Goal: Transaction & Acquisition: Download file/media

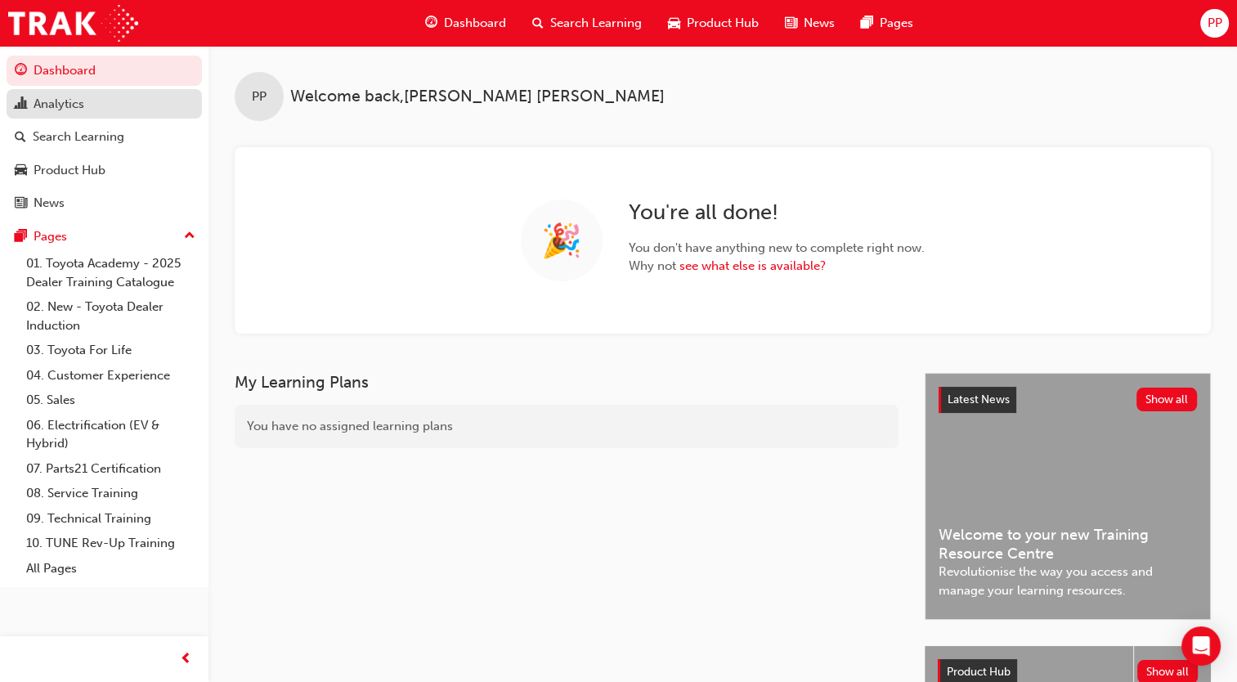
click at [73, 101] on div "Analytics" at bounding box center [59, 104] width 51 height 19
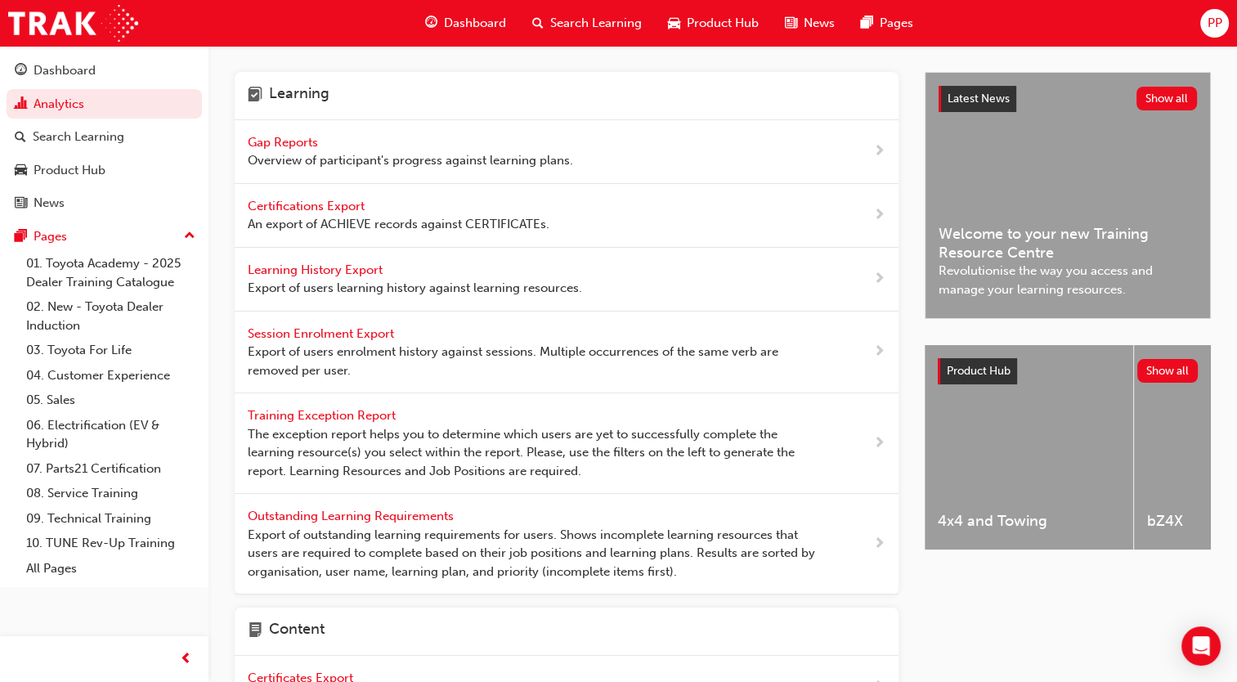
click at [356, 204] on span "Certifications Export" at bounding box center [308, 206] width 120 height 15
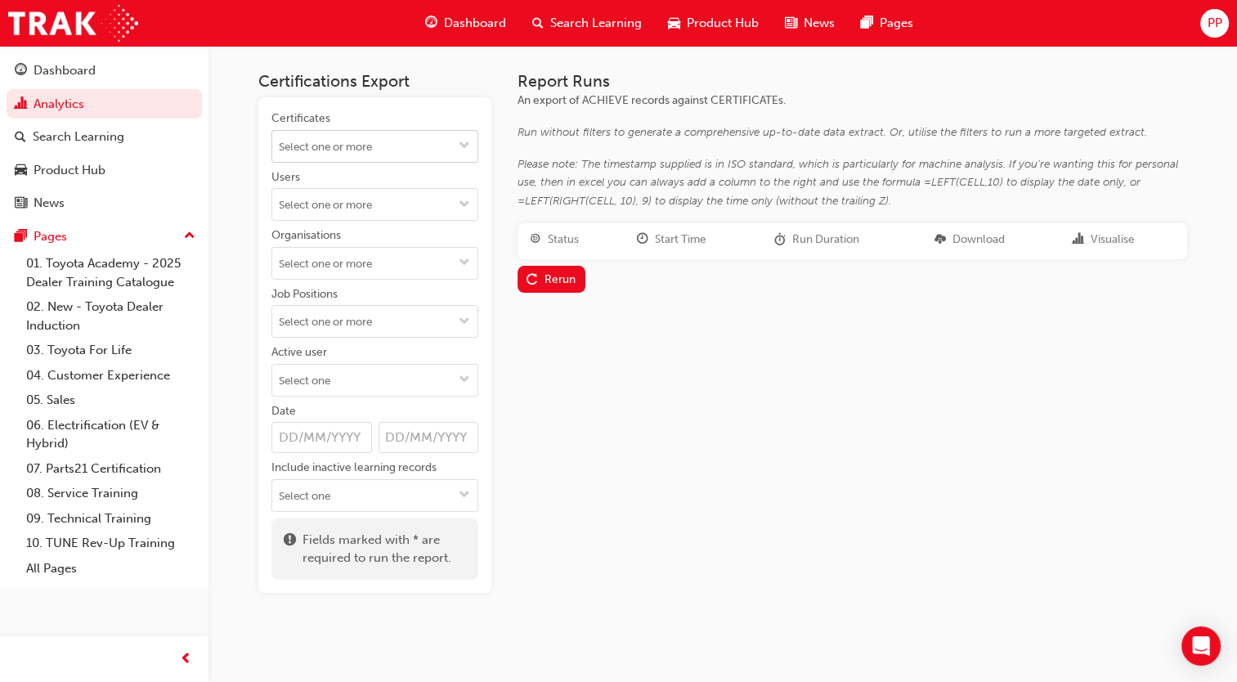
click at [357, 152] on input "Certificates" at bounding box center [374, 146] width 205 height 31
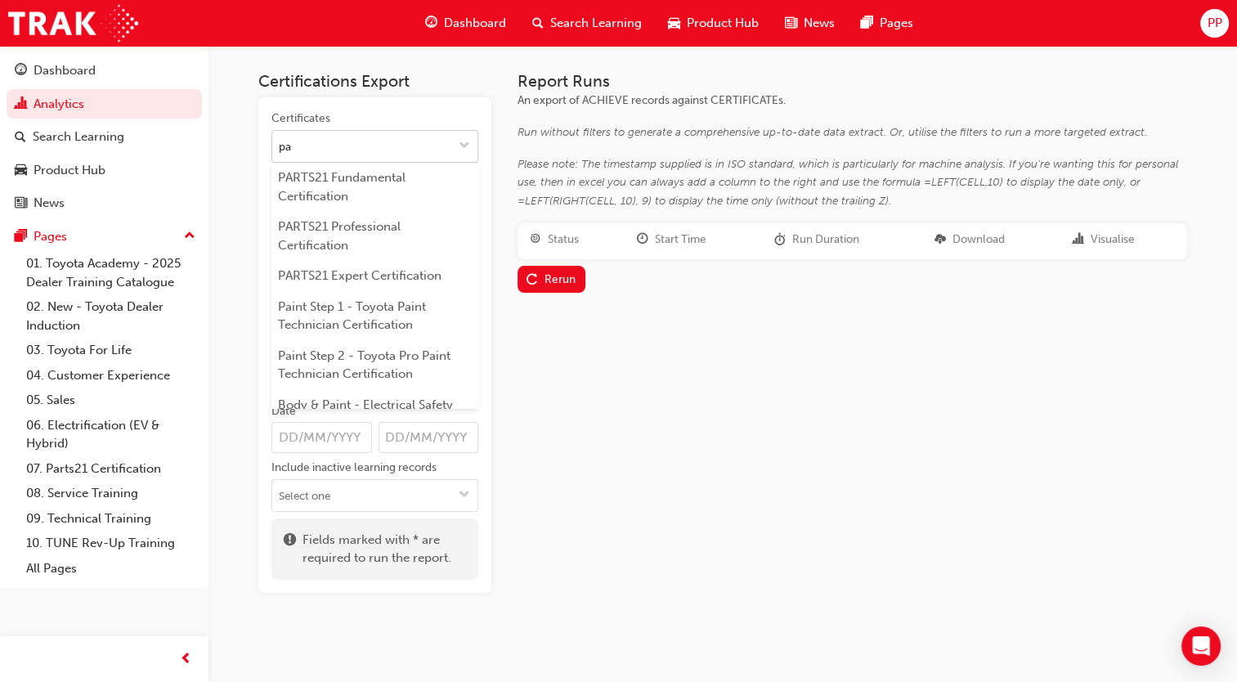
type input "par"
click at [337, 275] on li "PARTS21 Expert Certification" at bounding box center [374, 276] width 207 height 31
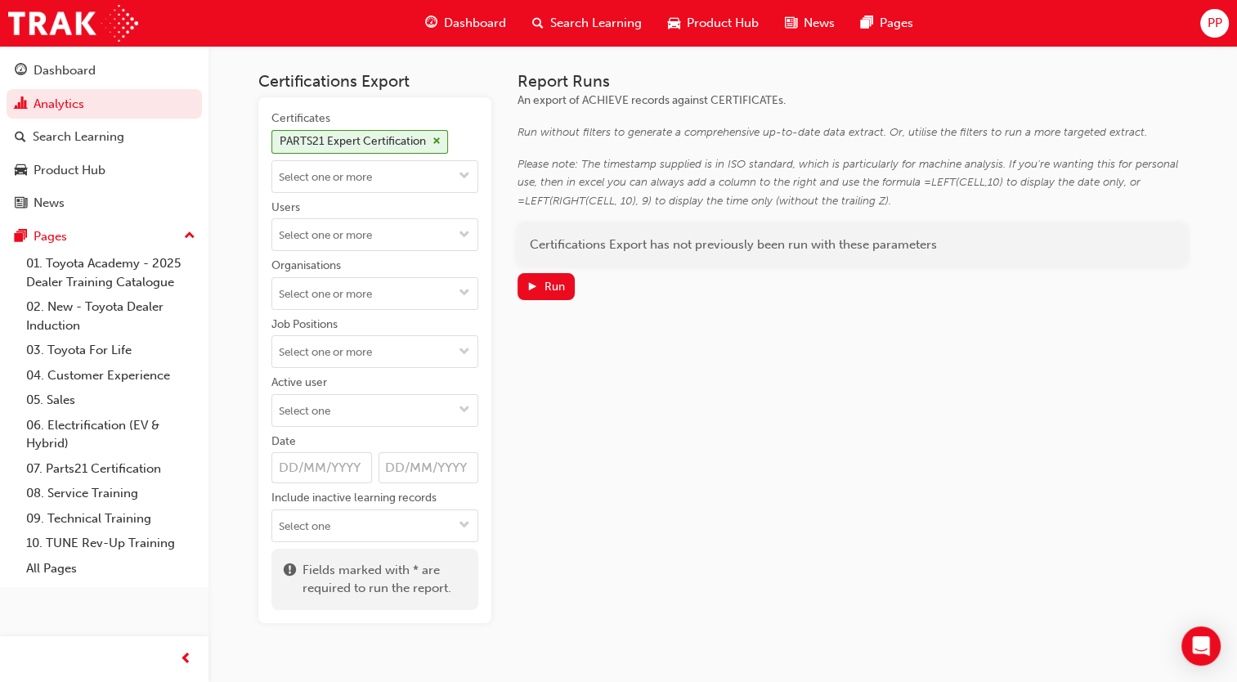
click at [333, 253] on div "Certificates PARTS21 Expert Certification Users Organisations Job Positions Act…" at bounding box center [374, 326] width 207 height 432
click at [333, 247] on input "Users" at bounding box center [374, 234] width 205 height 31
type input "[PERSON_NAME]"
click at [329, 273] on li "[PERSON_NAME]" at bounding box center [374, 266] width 207 height 31
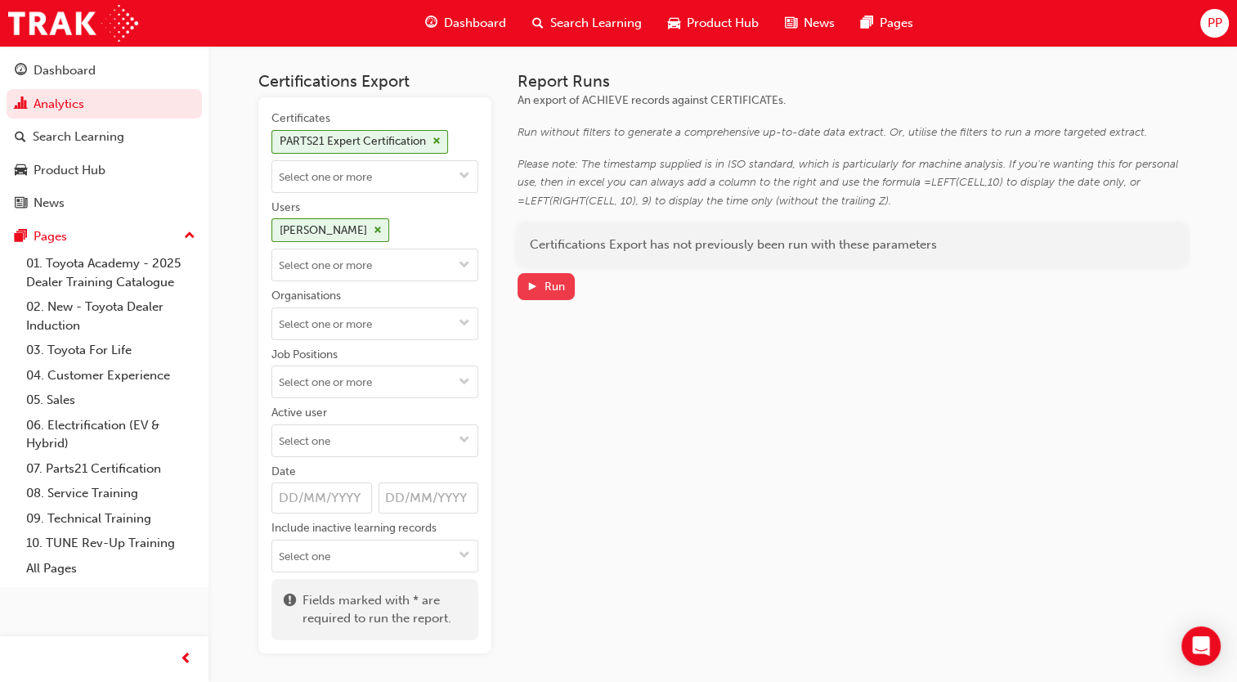
click at [536, 285] on span "play-icon" at bounding box center [531, 288] width 11 height 14
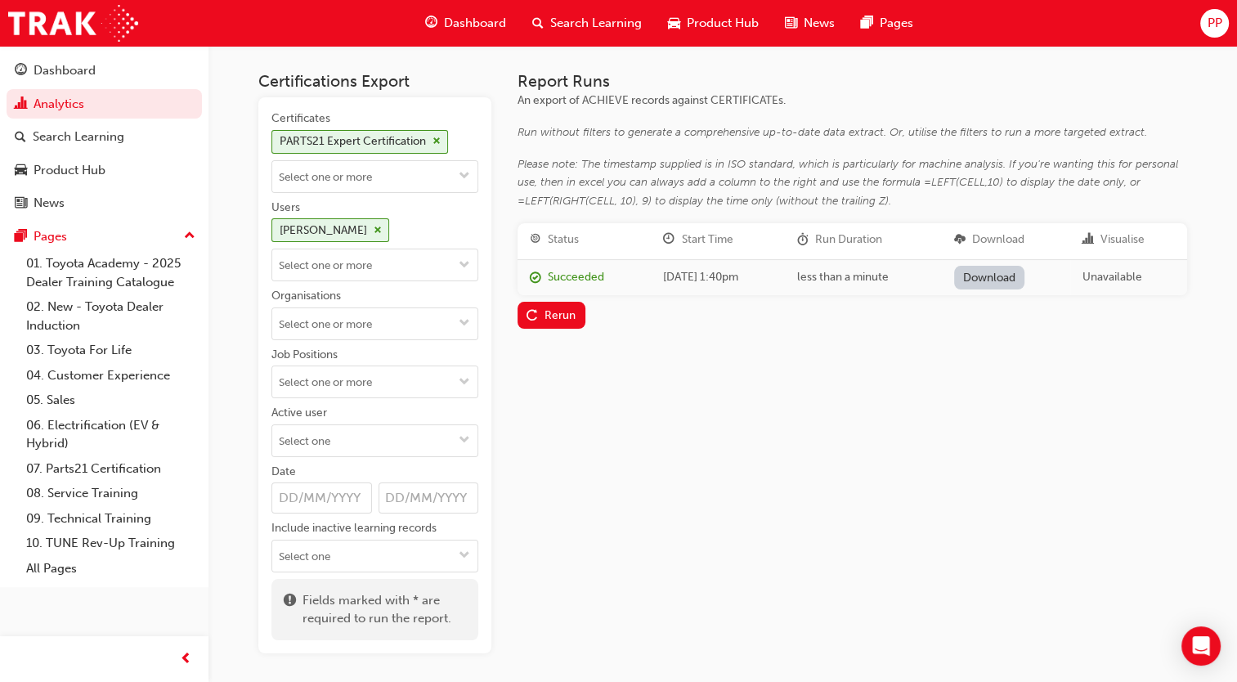
click at [1008, 277] on link "Download" at bounding box center [989, 278] width 71 height 24
click at [51, 98] on link "Analytics" at bounding box center [104, 104] width 195 height 30
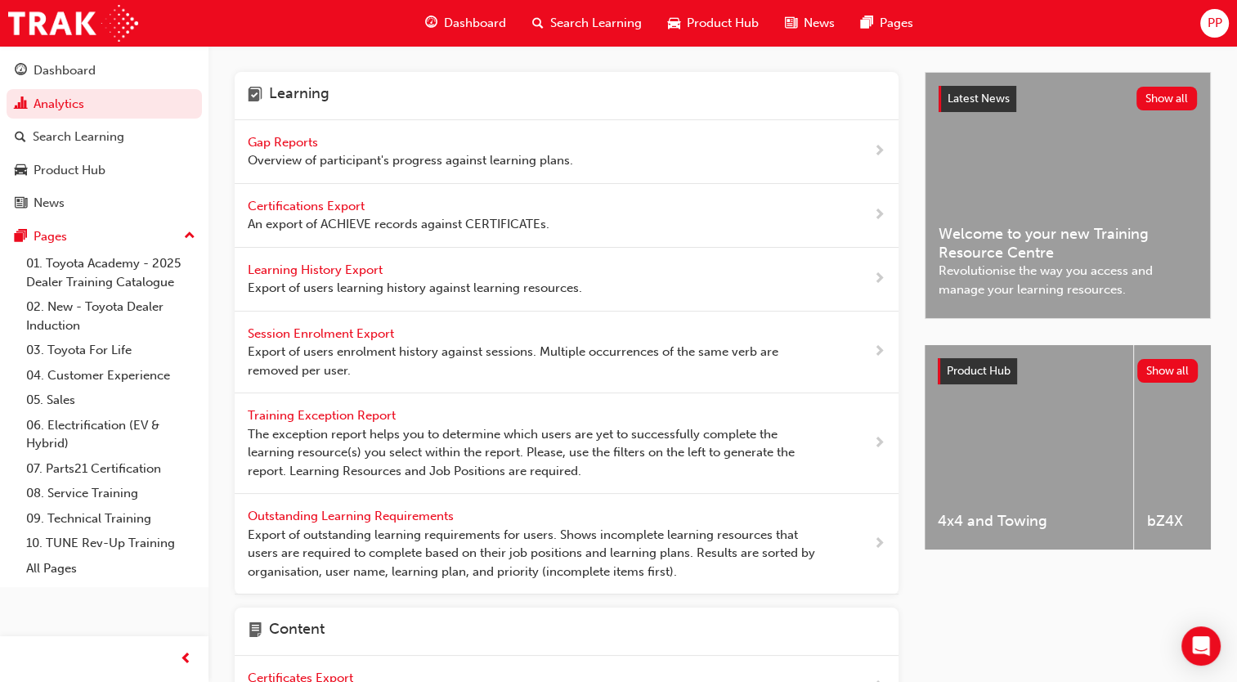
click at [365, 274] on span "Learning History Export" at bounding box center [317, 269] width 138 height 15
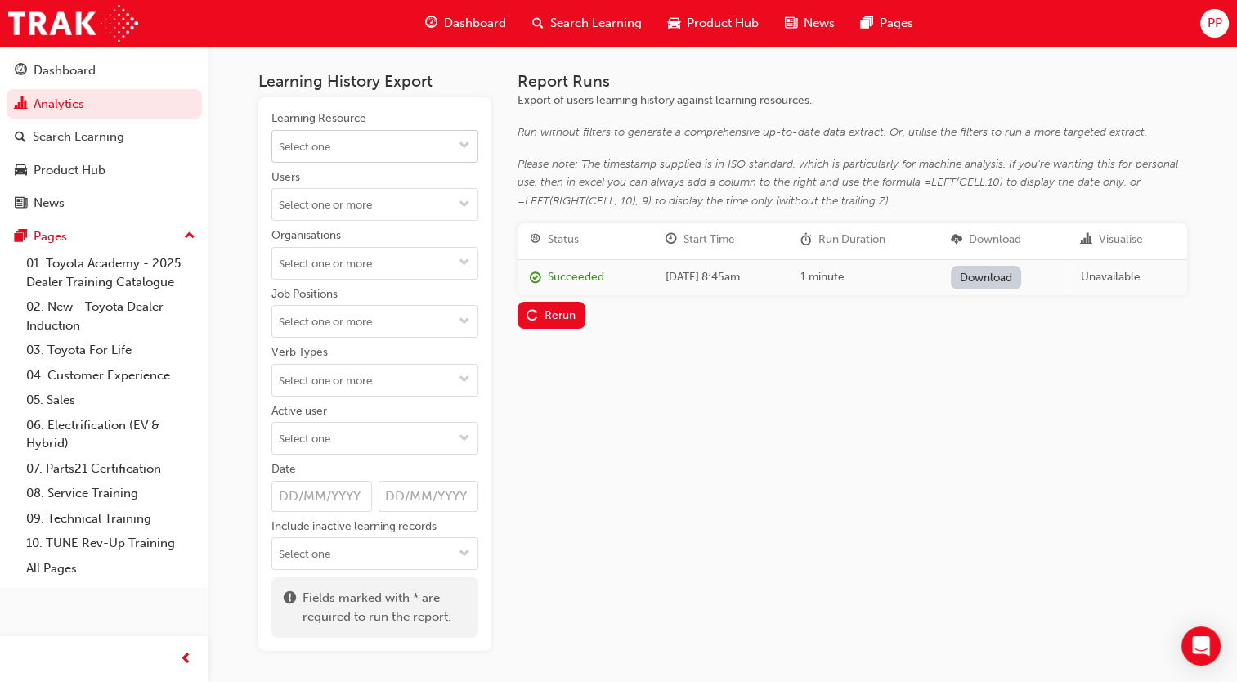
click at [369, 137] on input "Learning Resource" at bounding box center [374, 146] width 205 height 31
type input "parts"
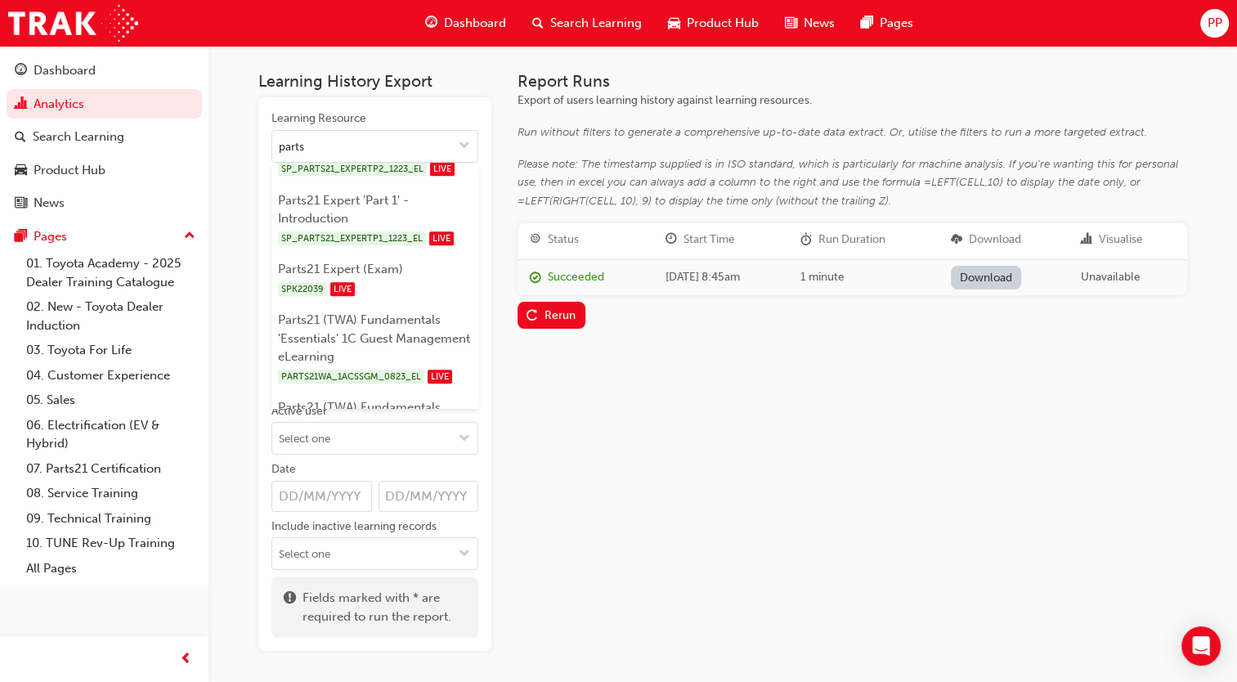
scroll to position [1046, 0]
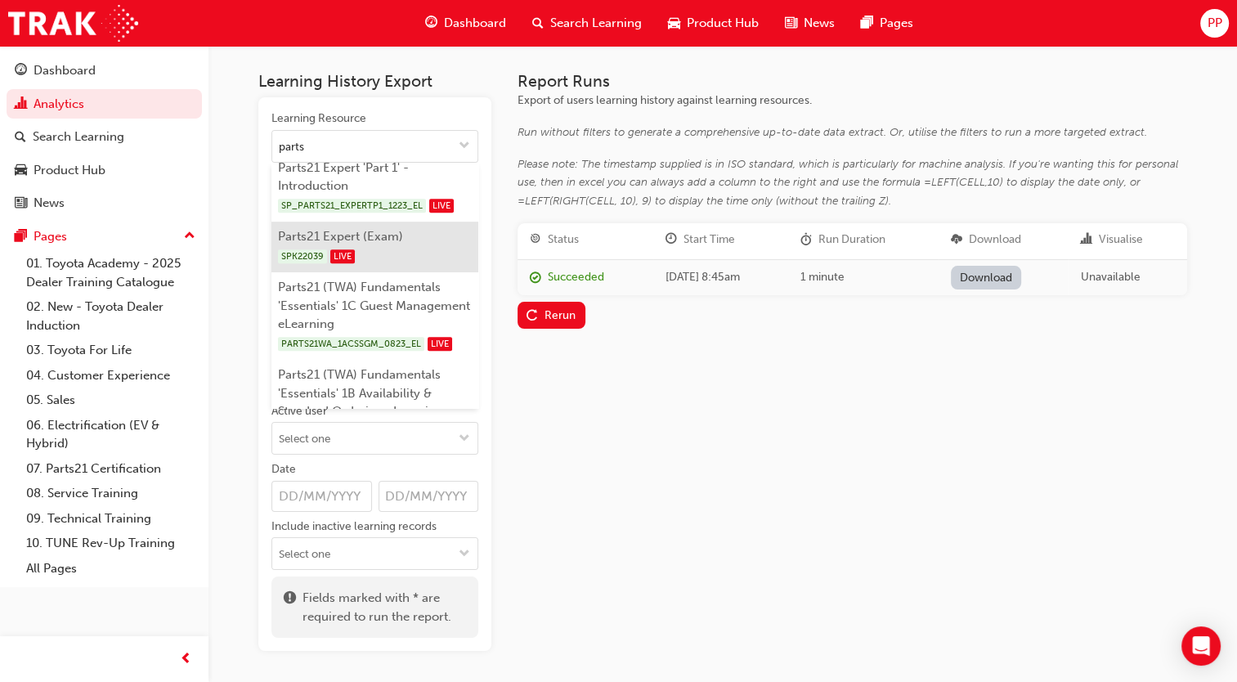
click at [340, 263] on span "LIVE" at bounding box center [342, 256] width 25 height 14
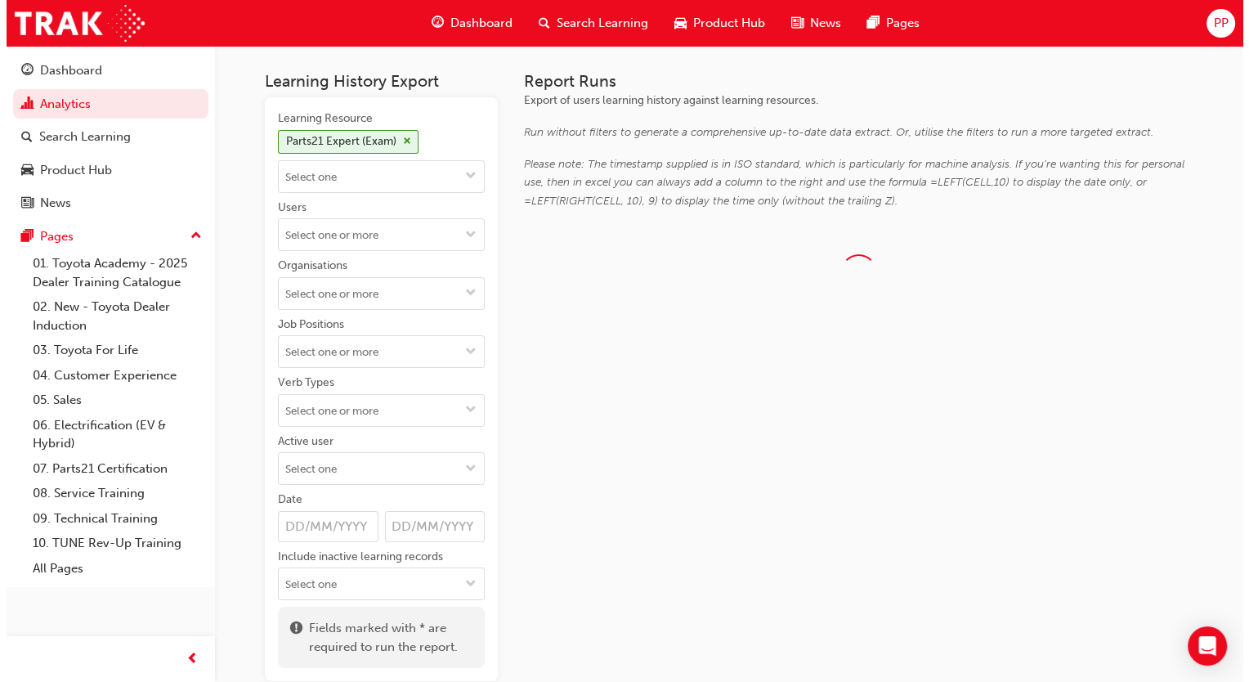
scroll to position [0, 0]
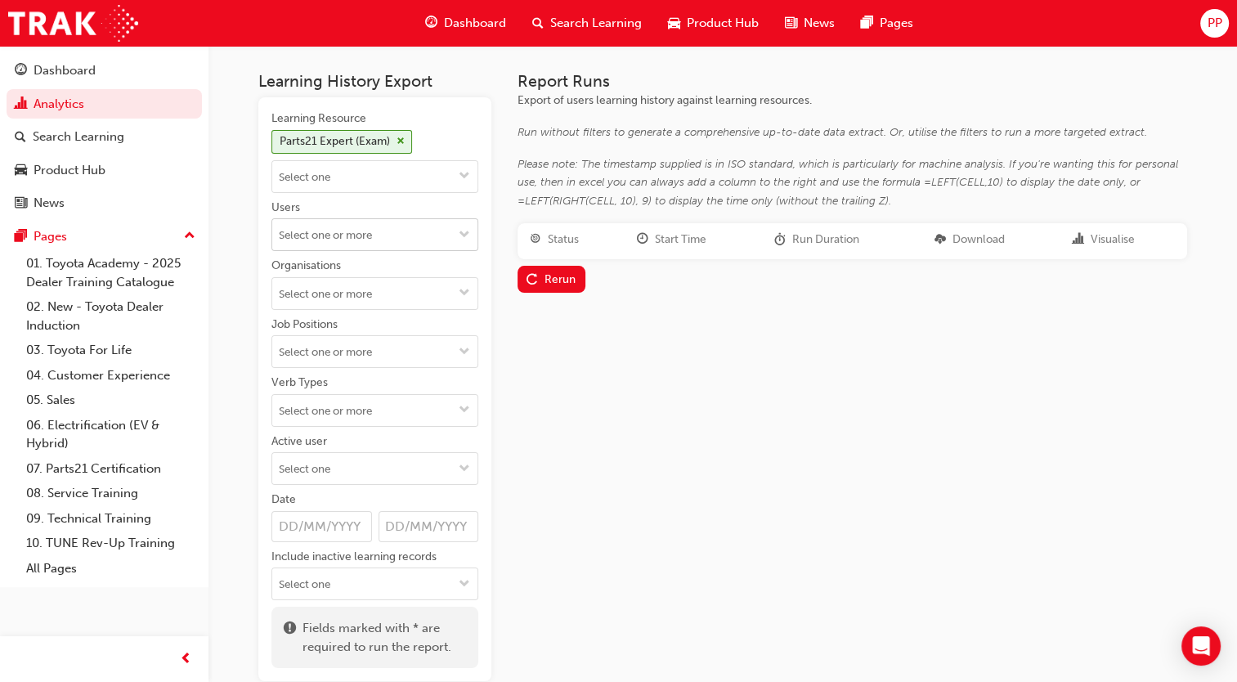
click at [418, 245] on input "Users" at bounding box center [374, 234] width 205 height 31
type input "[PERSON_NAME]"
click at [331, 298] on li "[PERSON_NAME]" at bounding box center [374, 297] width 207 height 31
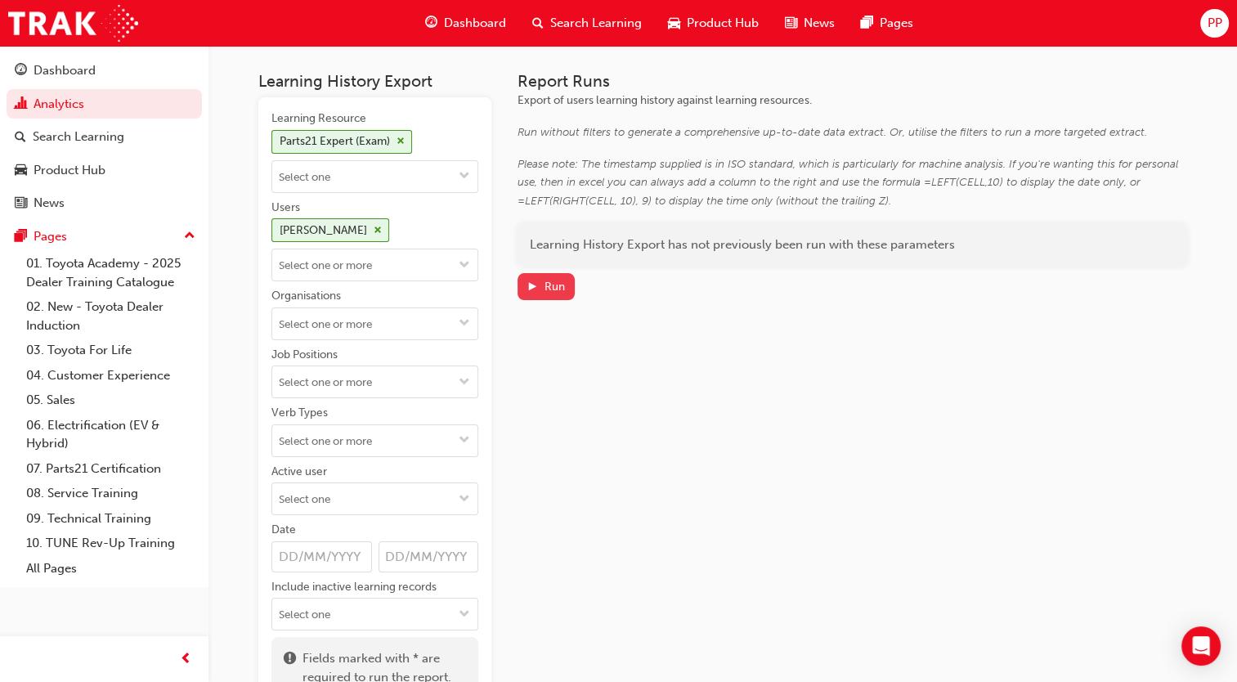
click at [550, 293] on div "Run" at bounding box center [545, 286] width 38 height 17
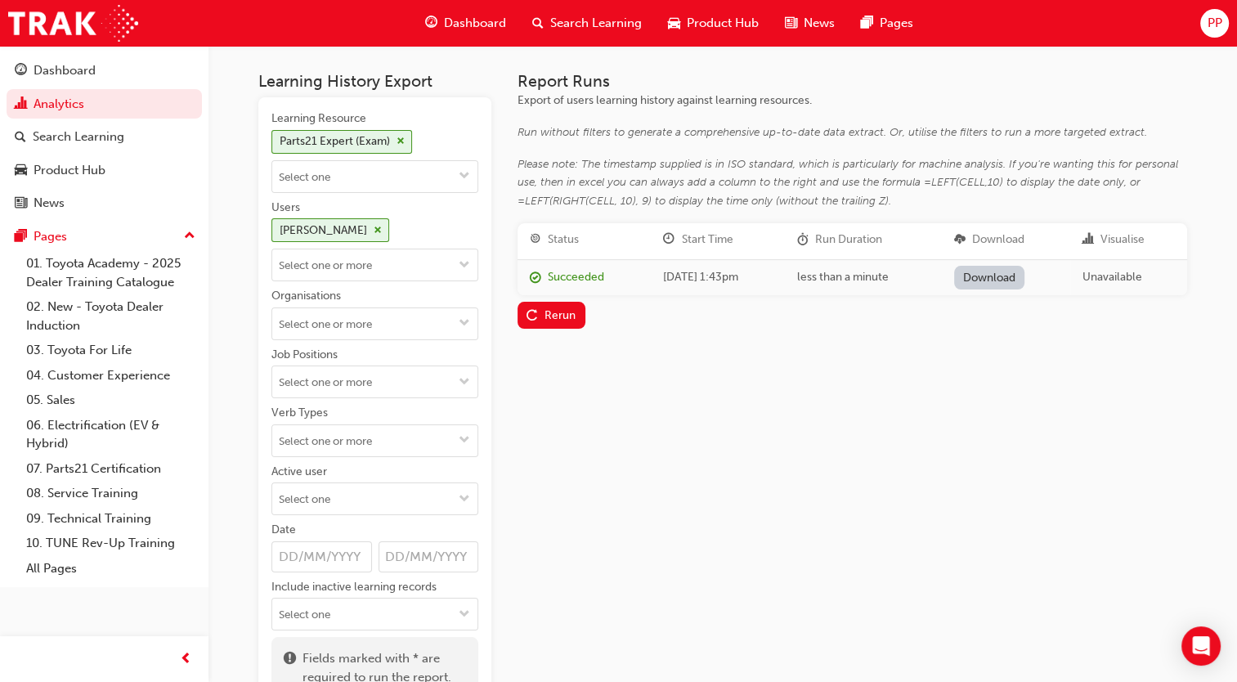
click at [1025, 273] on link "Download" at bounding box center [989, 278] width 71 height 24
click at [78, 96] on link "Analytics" at bounding box center [104, 104] width 195 height 30
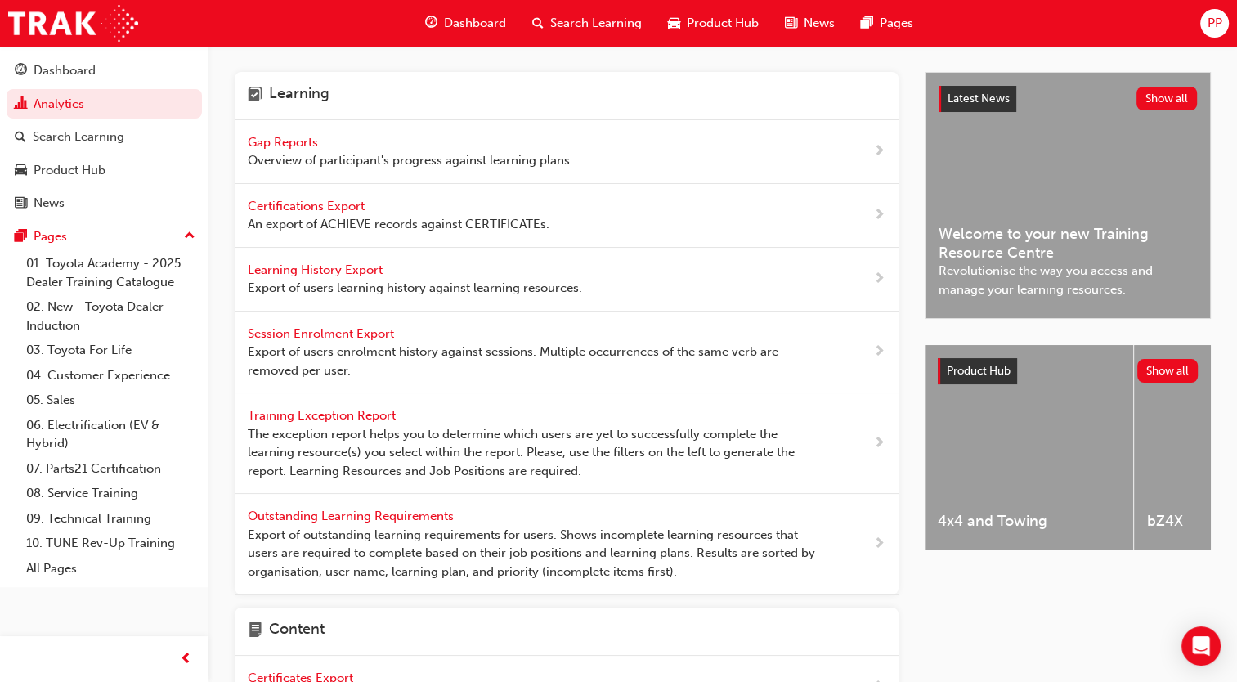
click at [282, 152] on span "Overview of participant's progress against learning plans." at bounding box center [410, 160] width 325 height 19
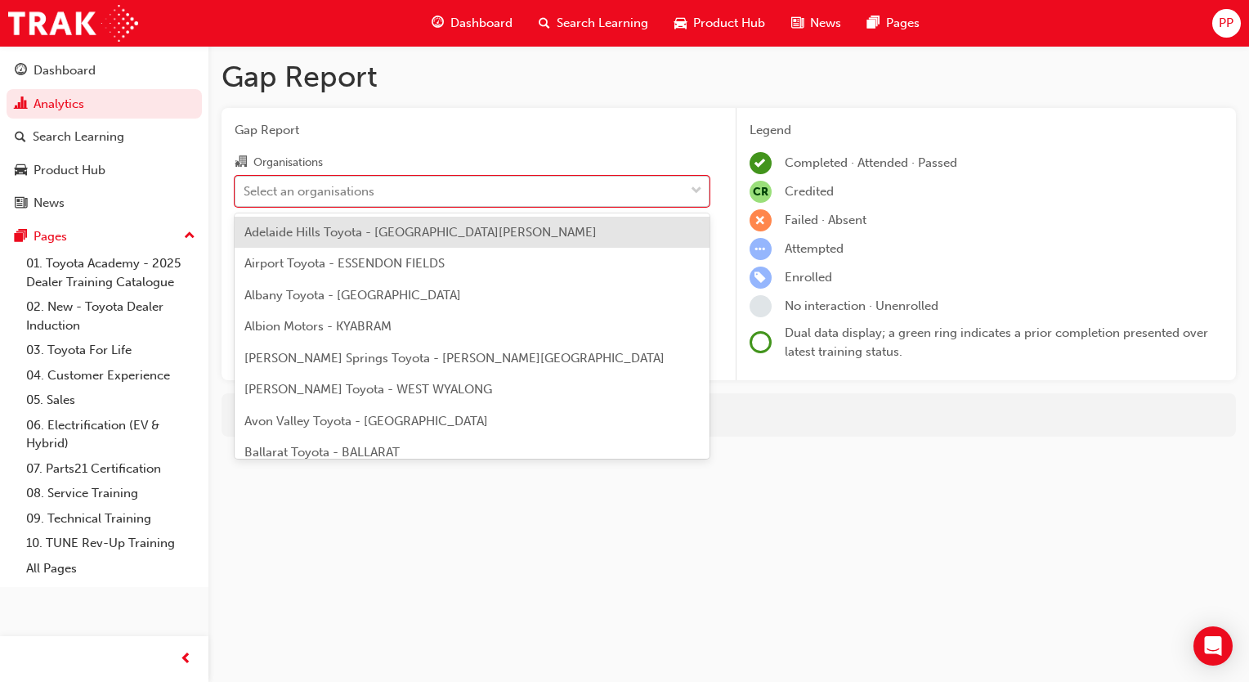
click at [405, 186] on div "Select an organisations" at bounding box center [459, 191] width 449 height 29
click at [245, 186] on input "Organisations option Adelaide Hills Toyota - [GEOGRAPHIC_DATA][PERSON_NAME] foc…" at bounding box center [245, 190] width 2 height 14
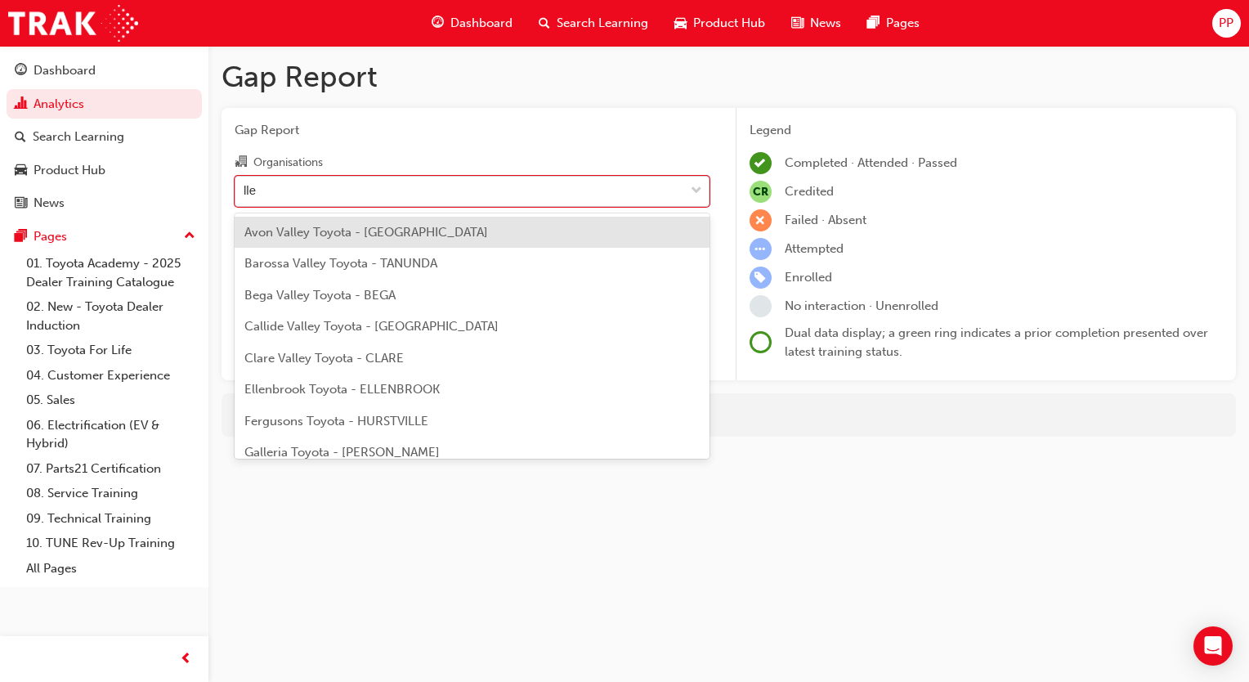
type input "[PERSON_NAME]"
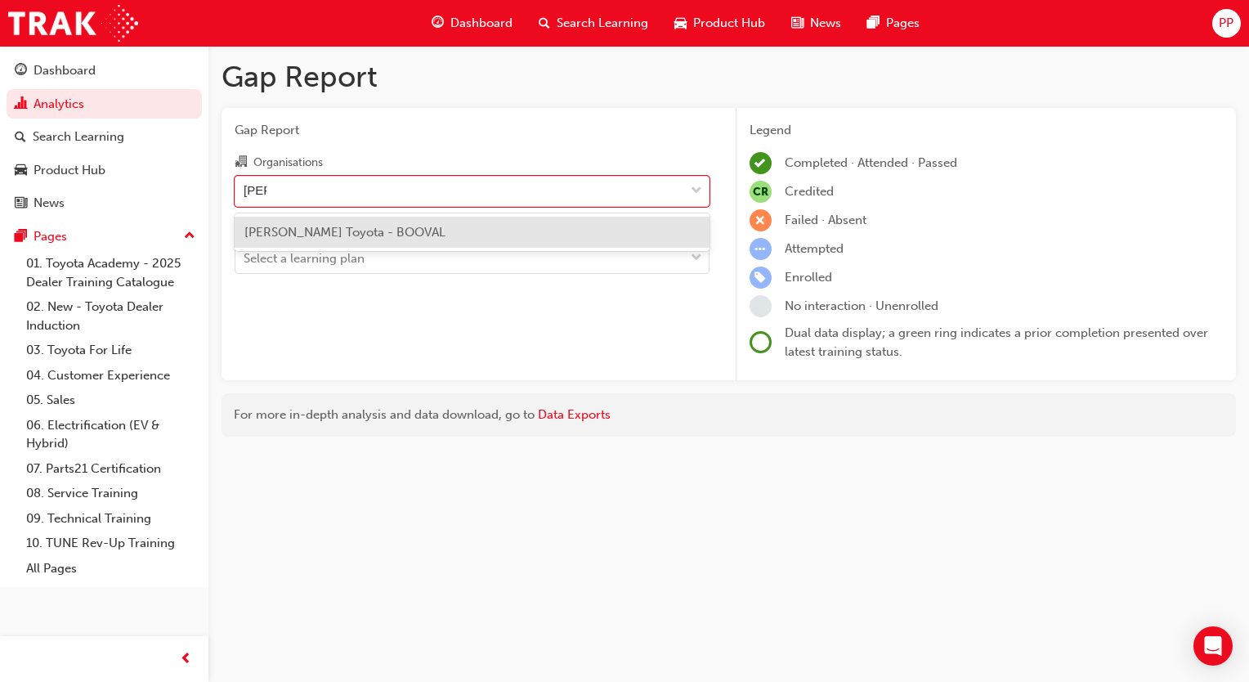
click at [351, 228] on span "[PERSON_NAME] Toyota - BOOVAL" at bounding box center [344, 232] width 201 height 15
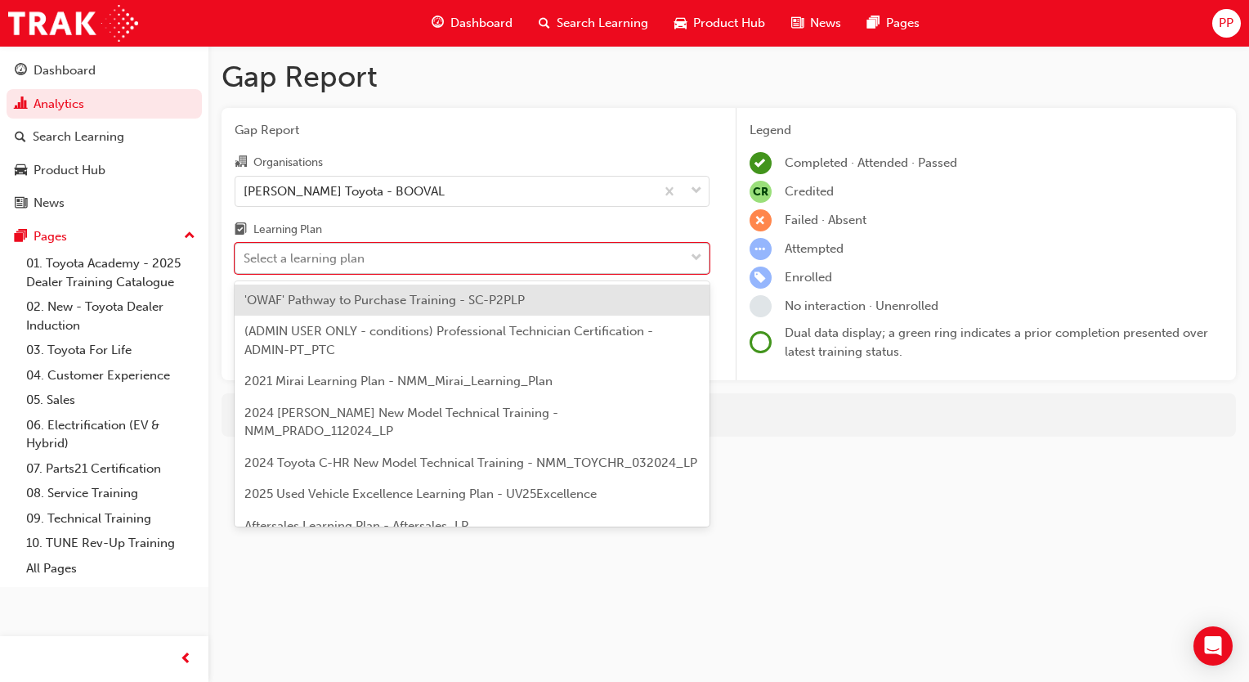
click at [334, 253] on div "Select a learning plan" at bounding box center [304, 258] width 121 height 19
click at [245, 253] on input "Learning Plan option 'OWAF' Pathway to Purchase Training - SC-P2PLP focused, 1 …" at bounding box center [245, 258] width 2 height 14
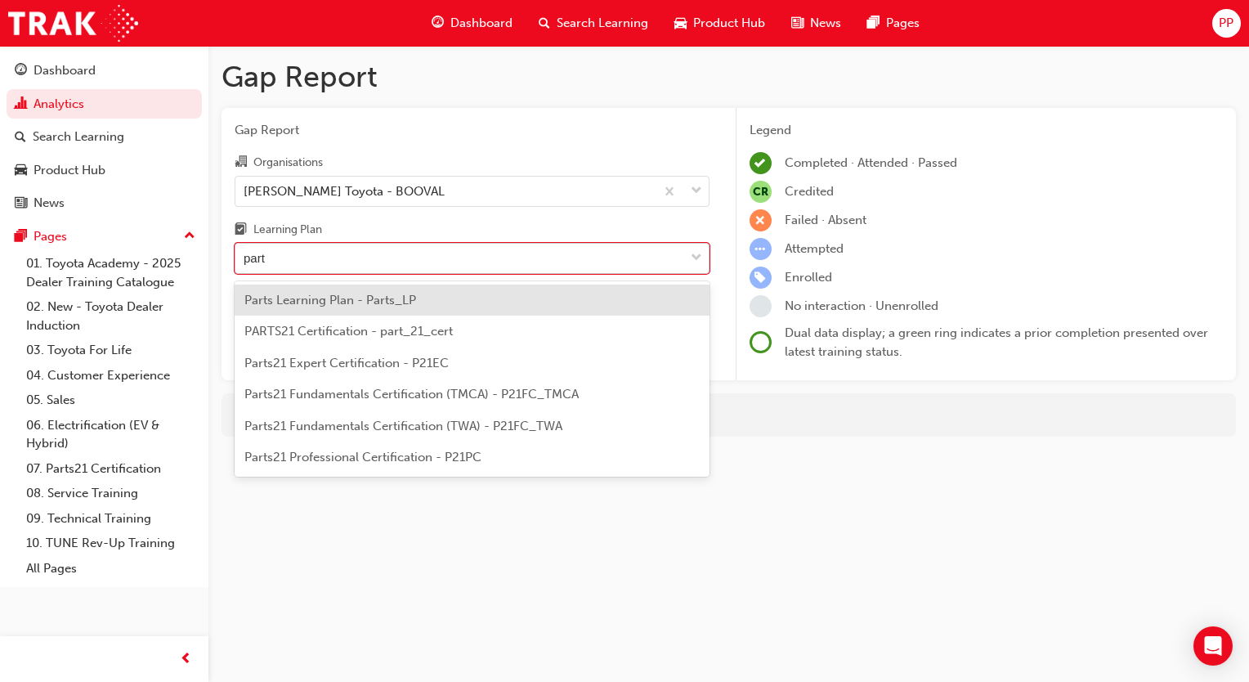
type input "parts"
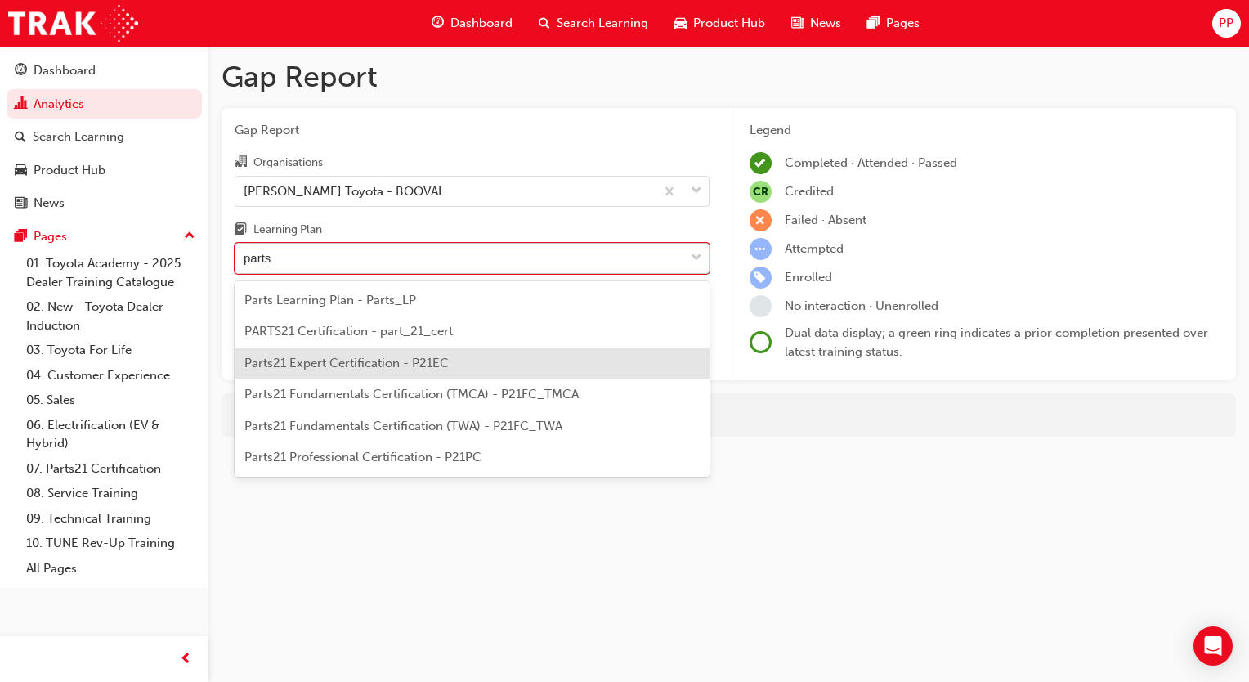
click at [326, 361] on span "Parts21 Expert Certification - P21EC" at bounding box center [346, 363] width 204 height 15
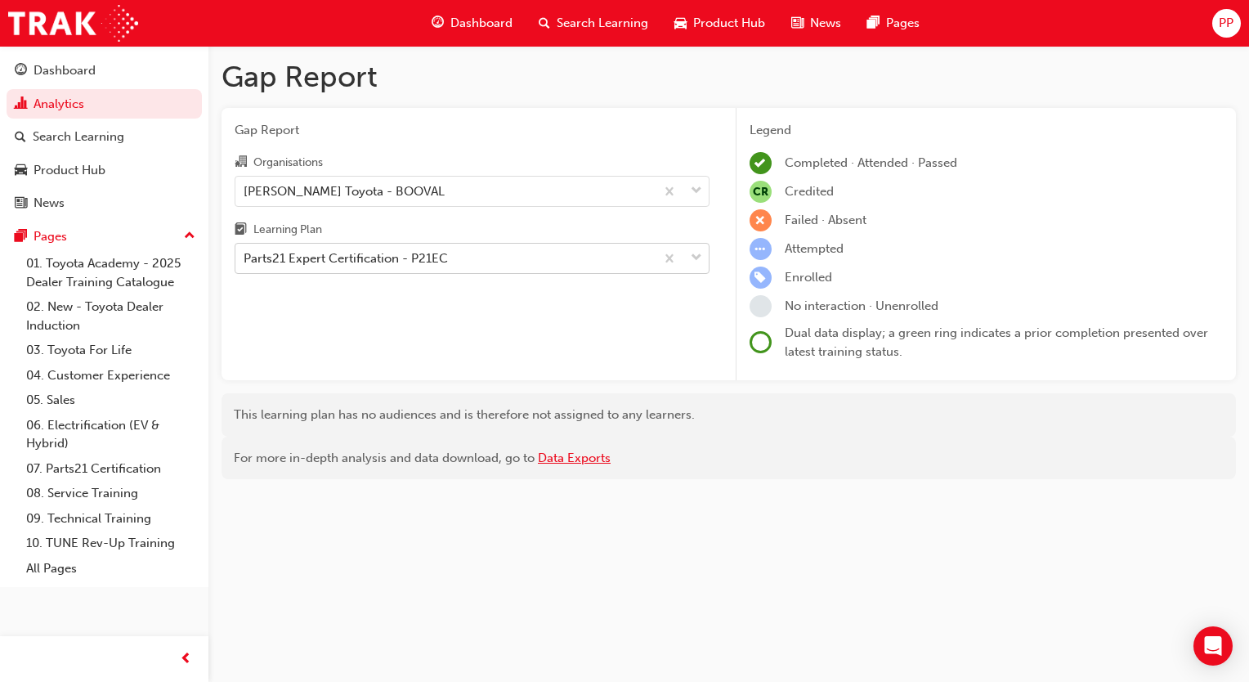
click at [565, 461] on link "Data Exports" at bounding box center [574, 457] width 73 height 15
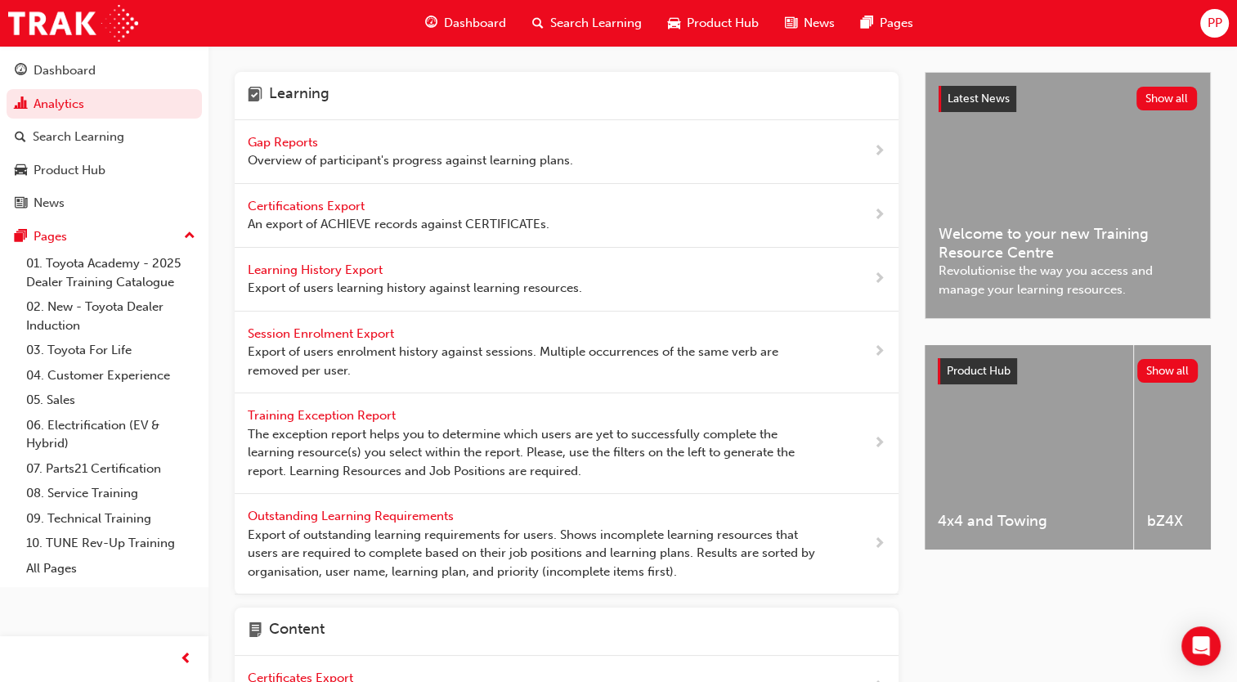
click at [289, 150] on div "Gap Reports Overview of participant's progress against learning plans." at bounding box center [410, 151] width 325 height 37
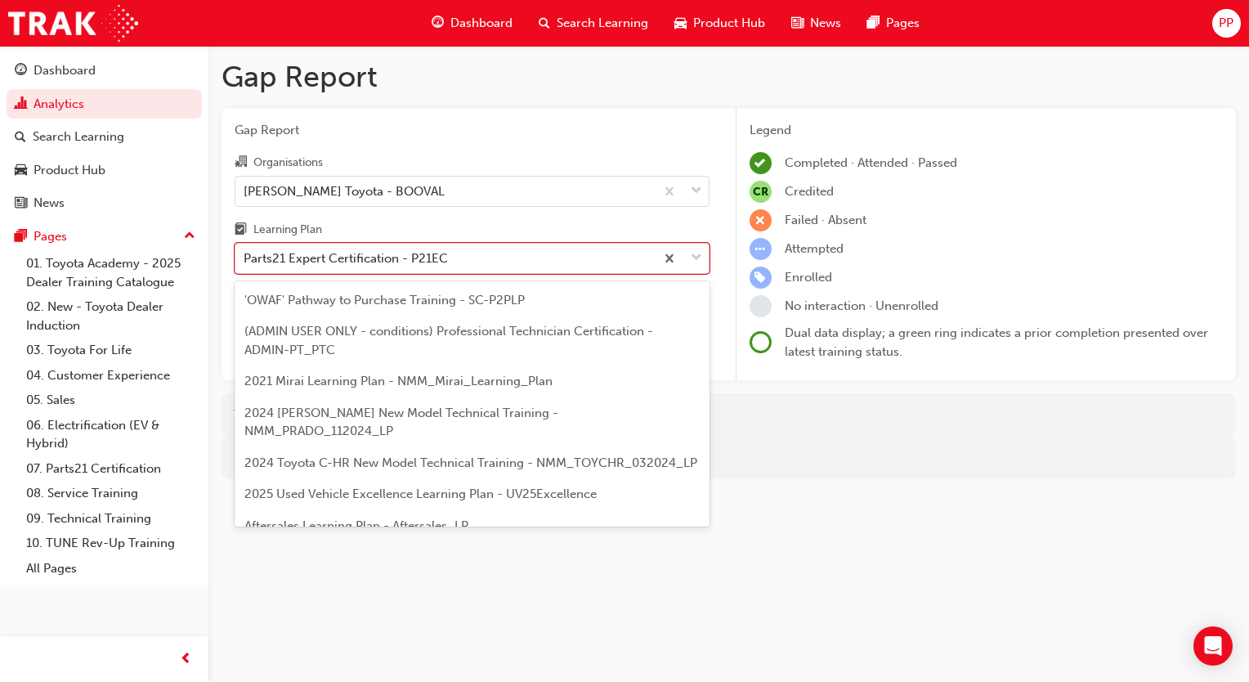
click at [399, 265] on div "Parts21 Expert Certification - P21EC" at bounding box center [346, 258] width 204 height 19
click at [245, 265] on input "Learning Plan option Parts21 Expert Certification - P21EC focused, 21 of 39. 39…" at bounding box center [245, 258] width 2 height 14
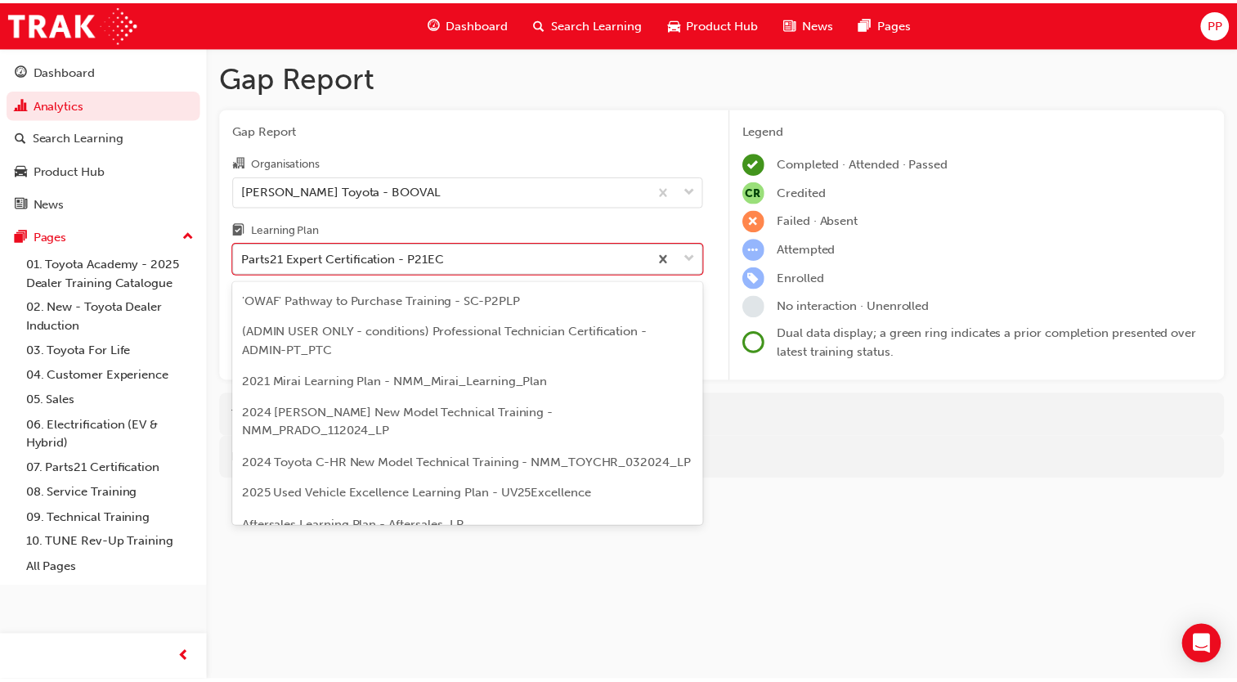
scroll to position [467, 0]
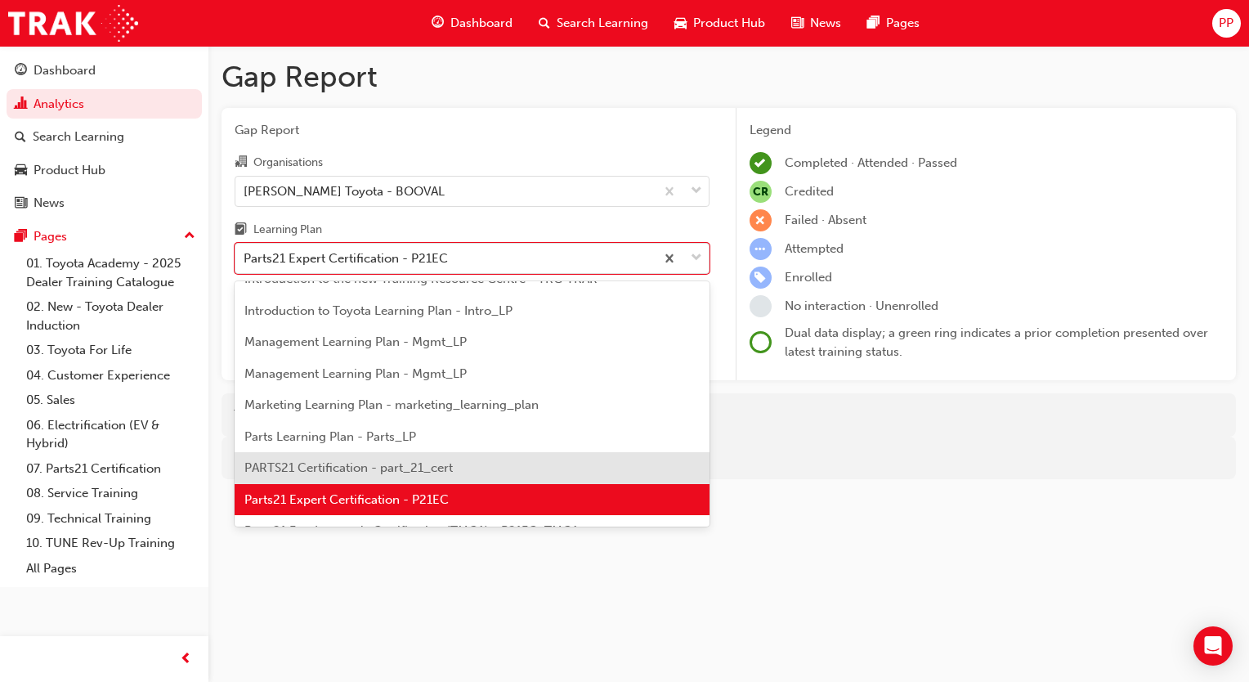
click at [419, 472] on span "PARTS21 Certification - part_21_cert" at bounding box center [348, 467] width 208 height 15
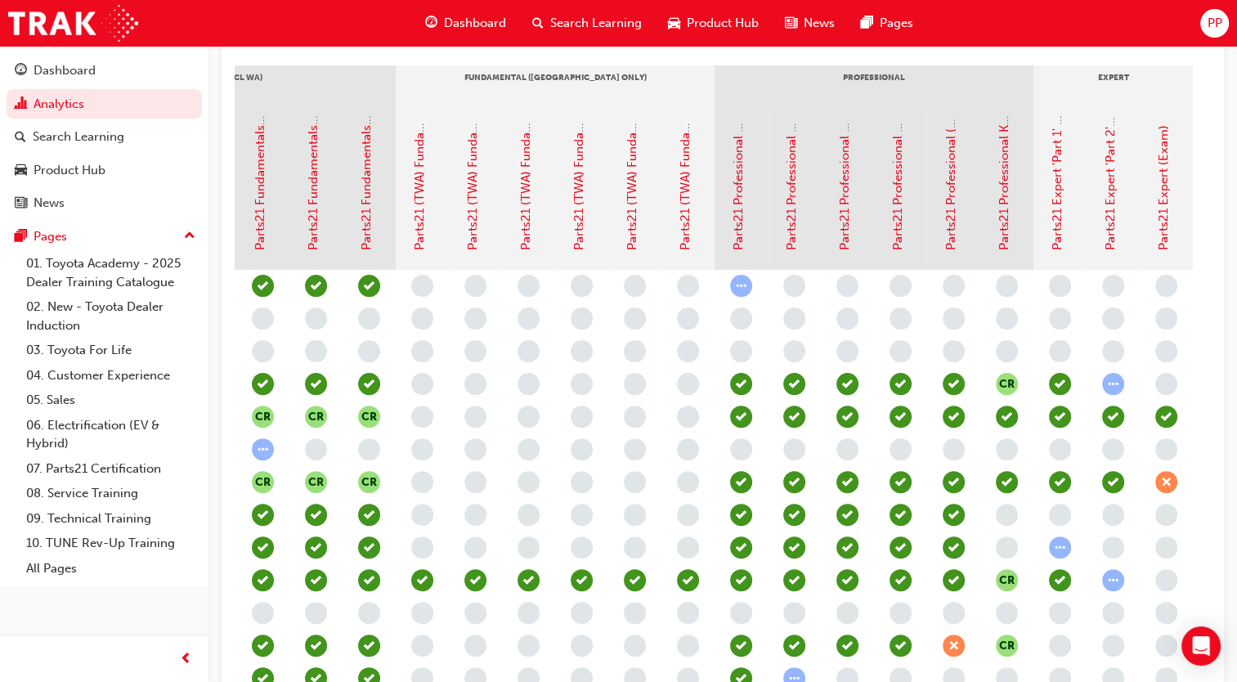
scroll to position [0, 458]
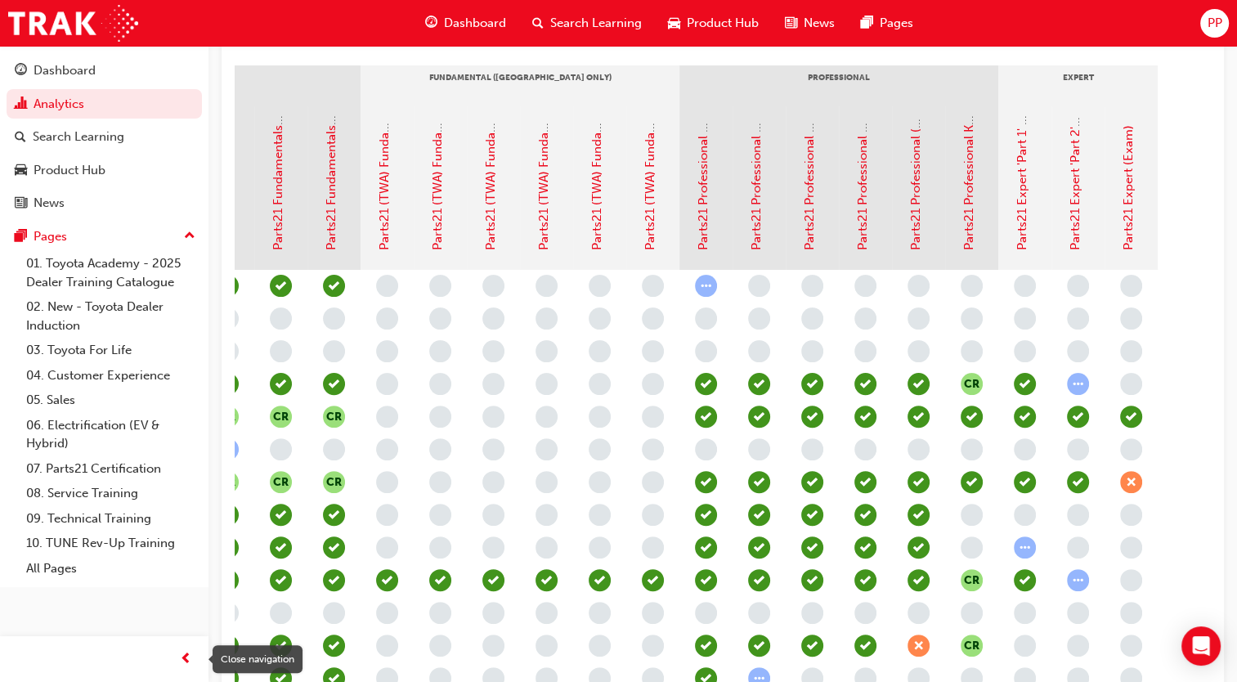
click at [196, 662] on div "button" at bounding box center [185, 658] width 33 height 33
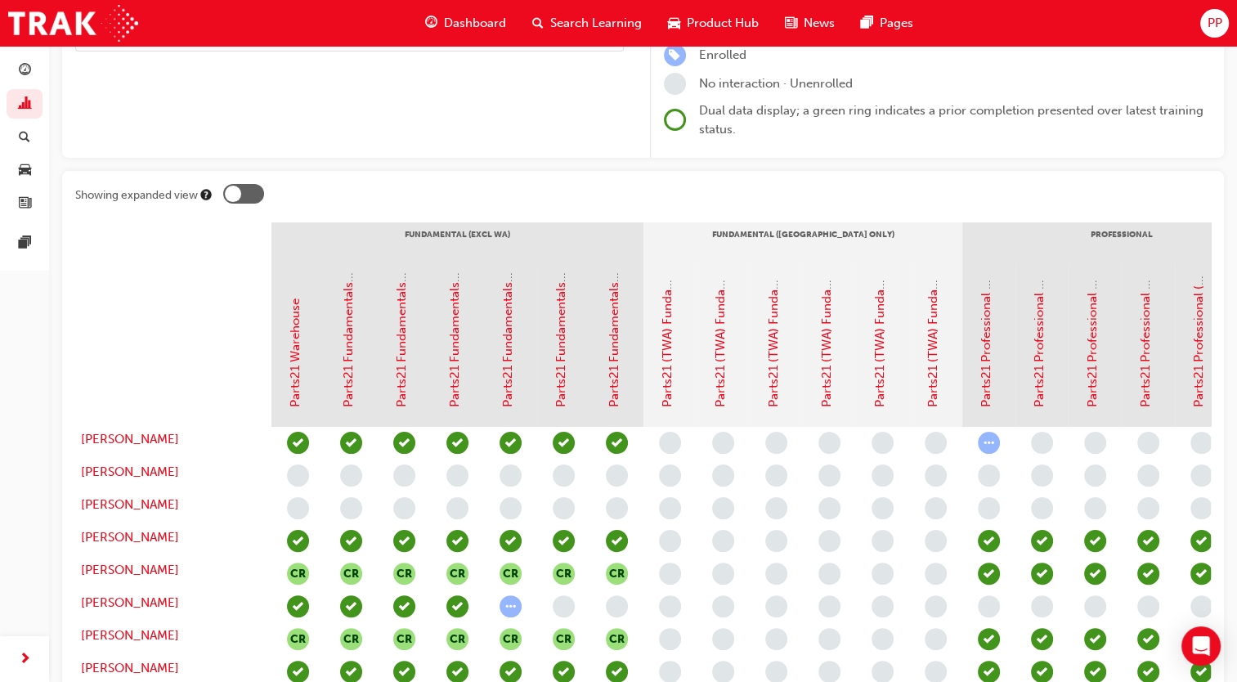
scroll to position [222, 0]
click at [251, 199] on div at bounding box center [243, 194] width 41 height 20
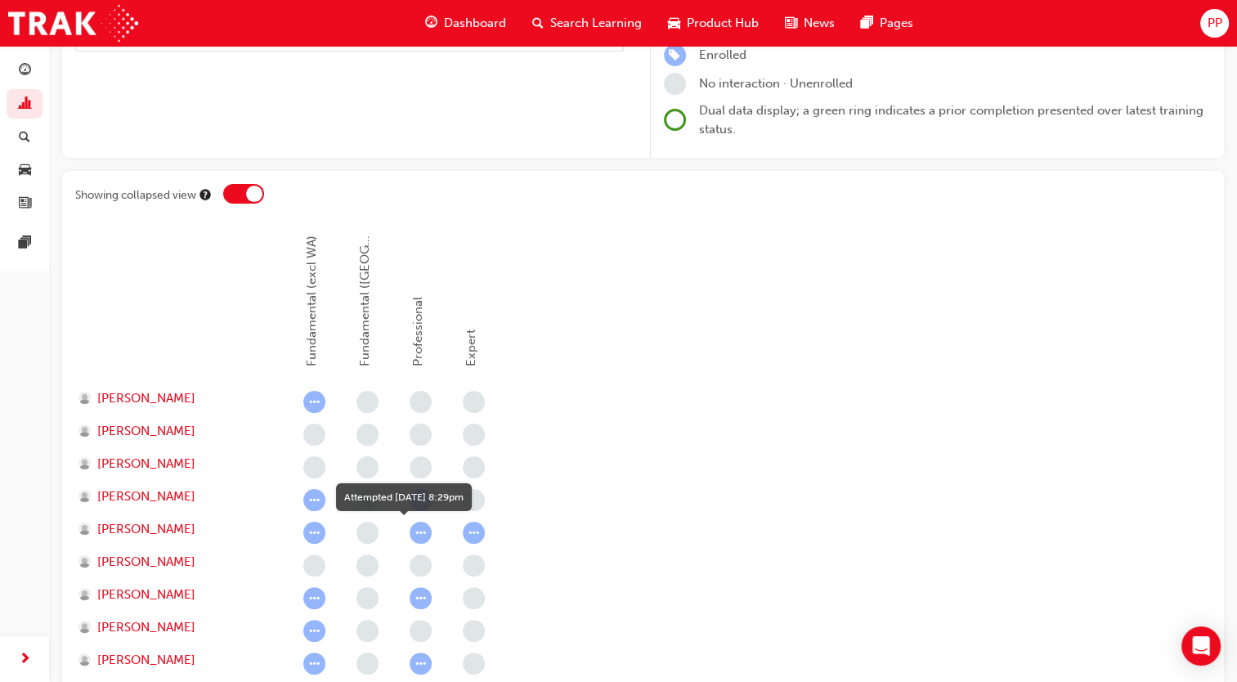
click at [419, 535] on span "learningRecordVerb_ATTEMPT-icon" at bounding box center [420, 532] width 22 height 22
click at [314, 526] on span "learningRecordVerb_ATTEMPT-icon" at bounding box center [314, 532] width 22 height 22
click at [245, 189] on div at bounding box center [243, 194] width 41 height 20
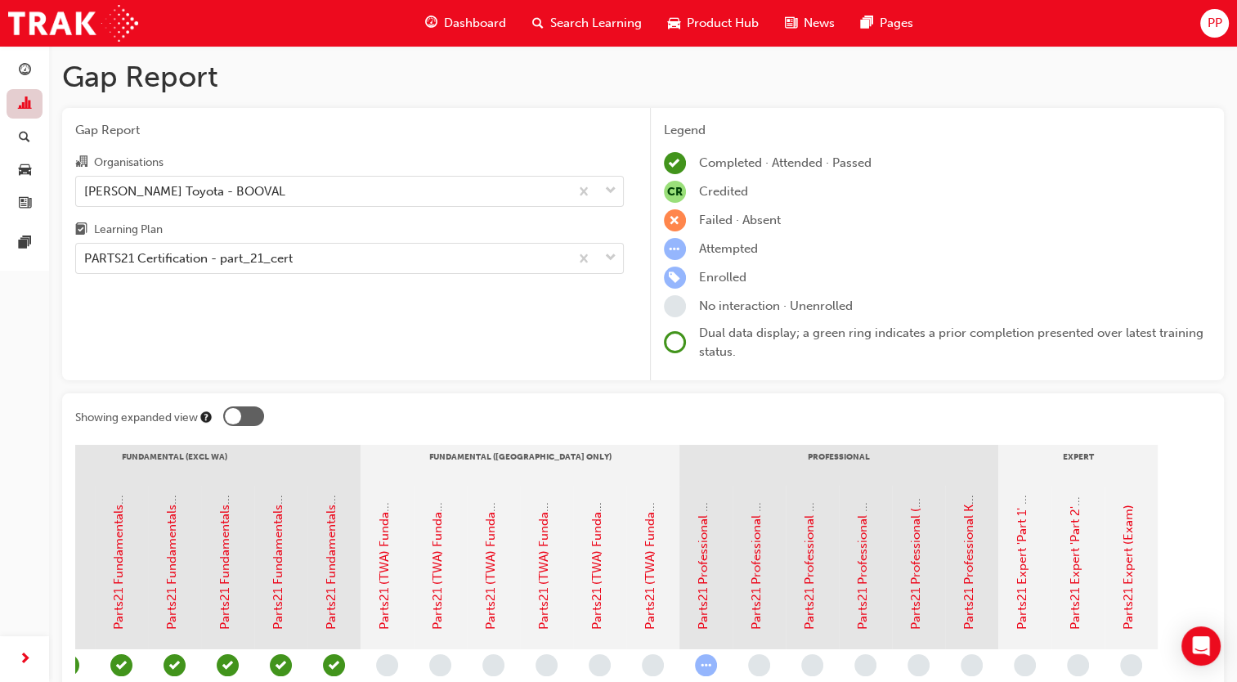
click at [9, 98] on link "button" at bounding box center [25, 104] width 36 height 30
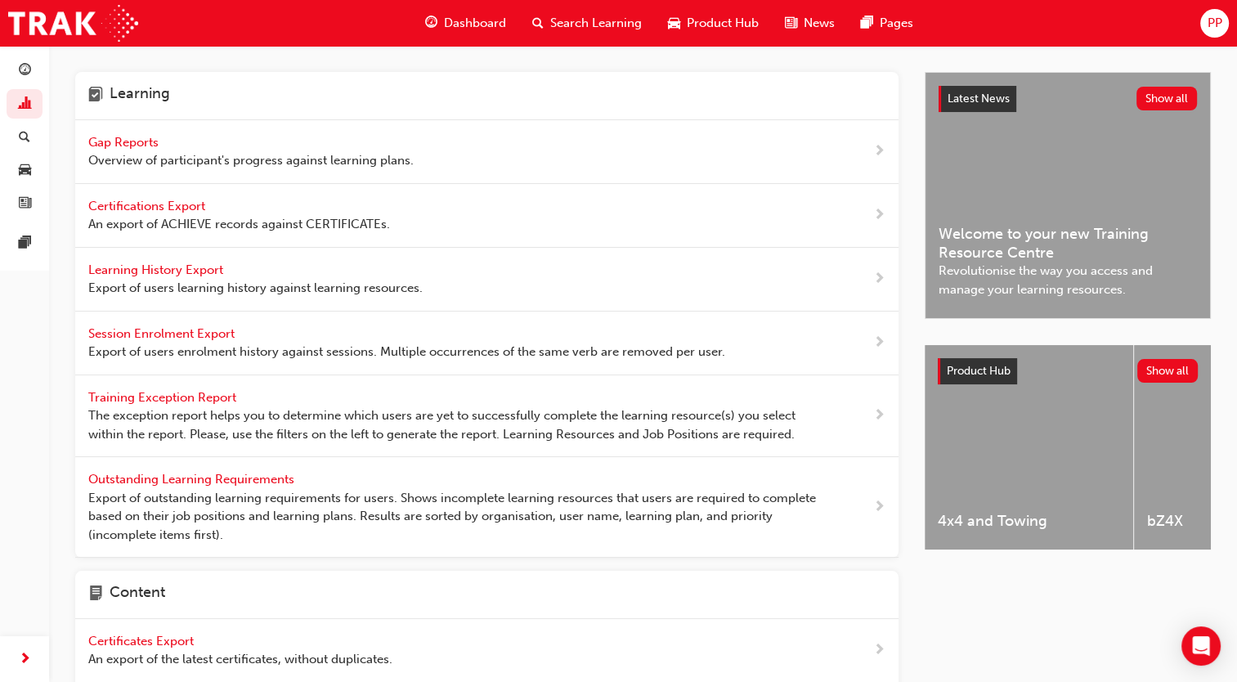
click at [167, 266] on span "Learning History Export" at bounding box center [157, 269] width 138 height 15
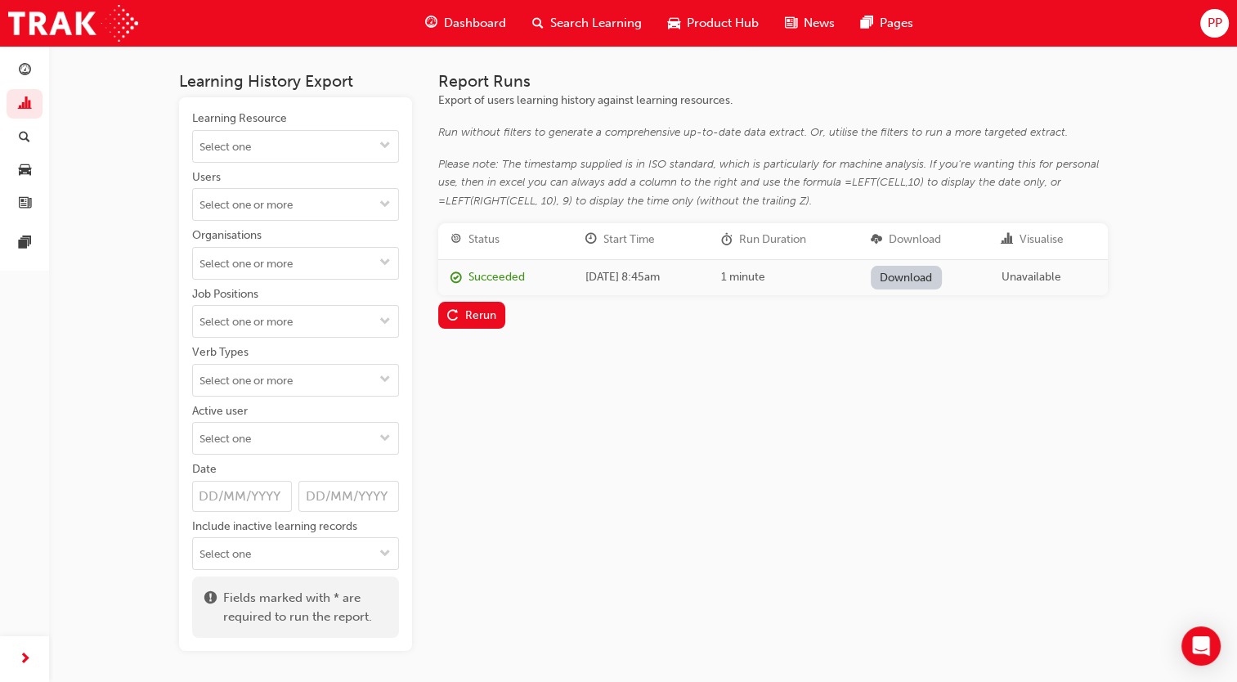
click at [935, 280] on link "Download" at bounding box center [905, 278] width 71 height 24
click at [241, 140] on input "Learning Resource" at bounding box center [295, 146] width 205 height 31
type input "parts21 ex"
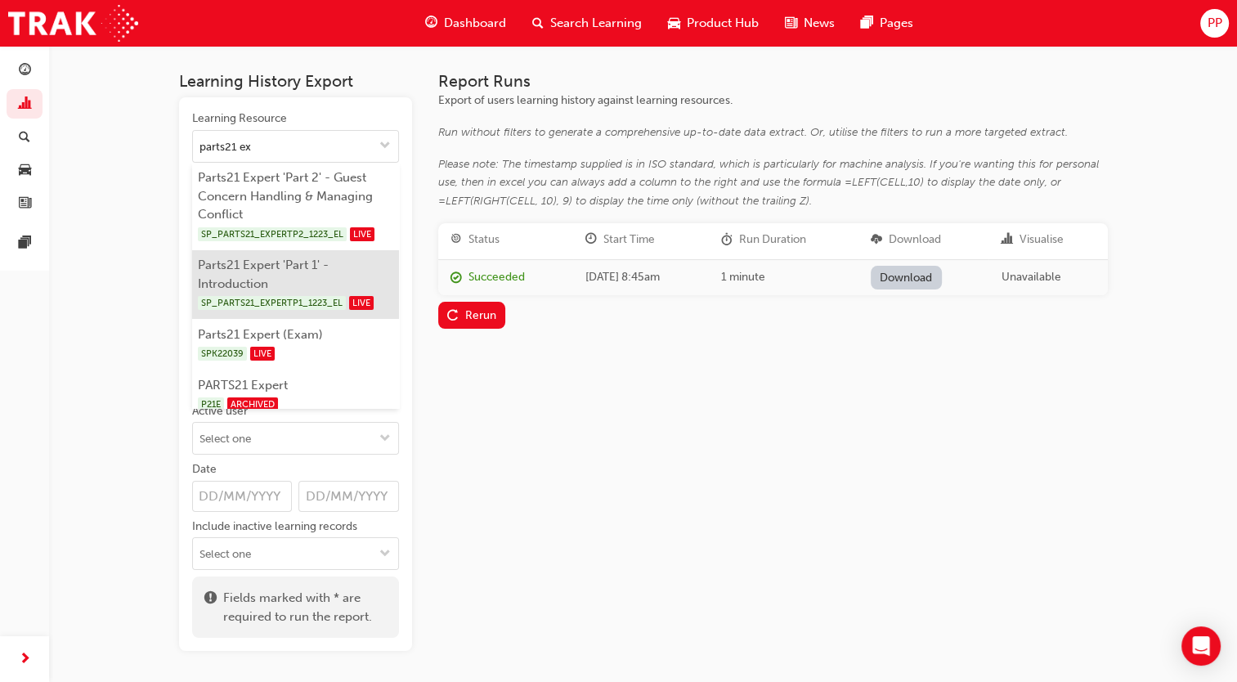
scroll to position [11, 0]
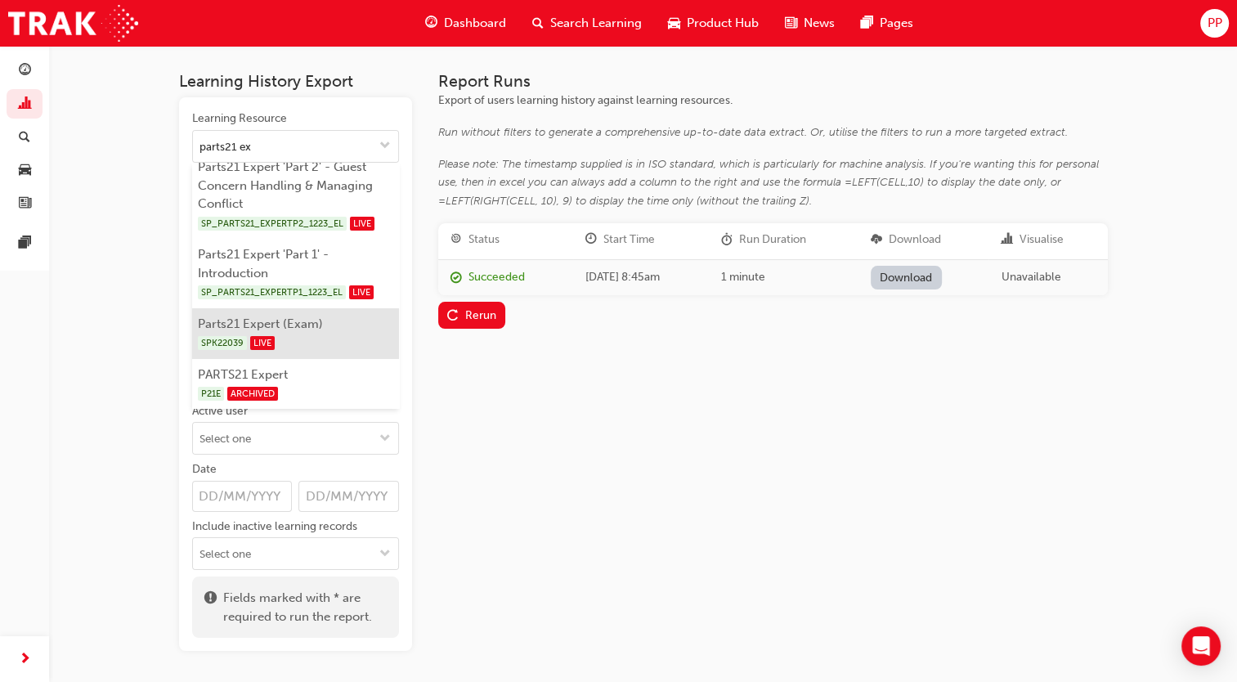
click at [267, 322] on li "Parts21 Expert (Exam) SPK22039 LIVE" at bounding box center [295, 333] width 207 height 51
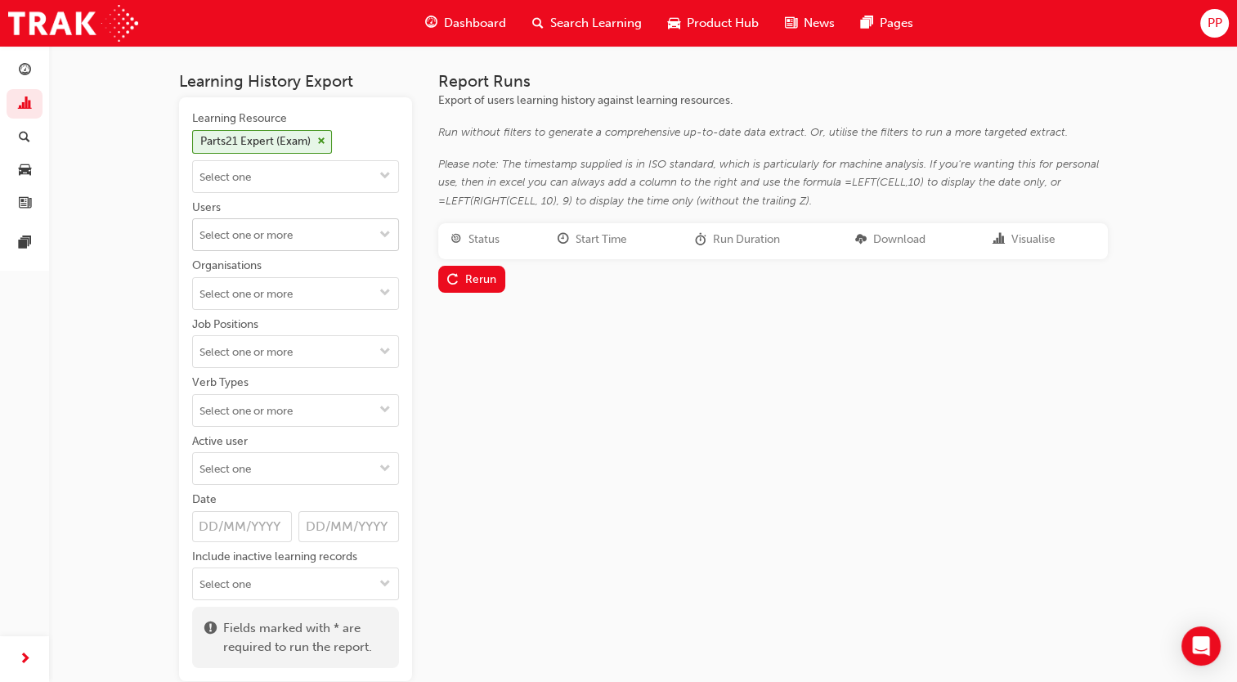
click at [314, 230] on input "Users" at bounding box center [295, 234] width 205 height 31
type input "[PERSON_NAME]"
click at [216, 261] on li "[PERSON_NAME]" at bounding box center [295, 266] width 207 height 31
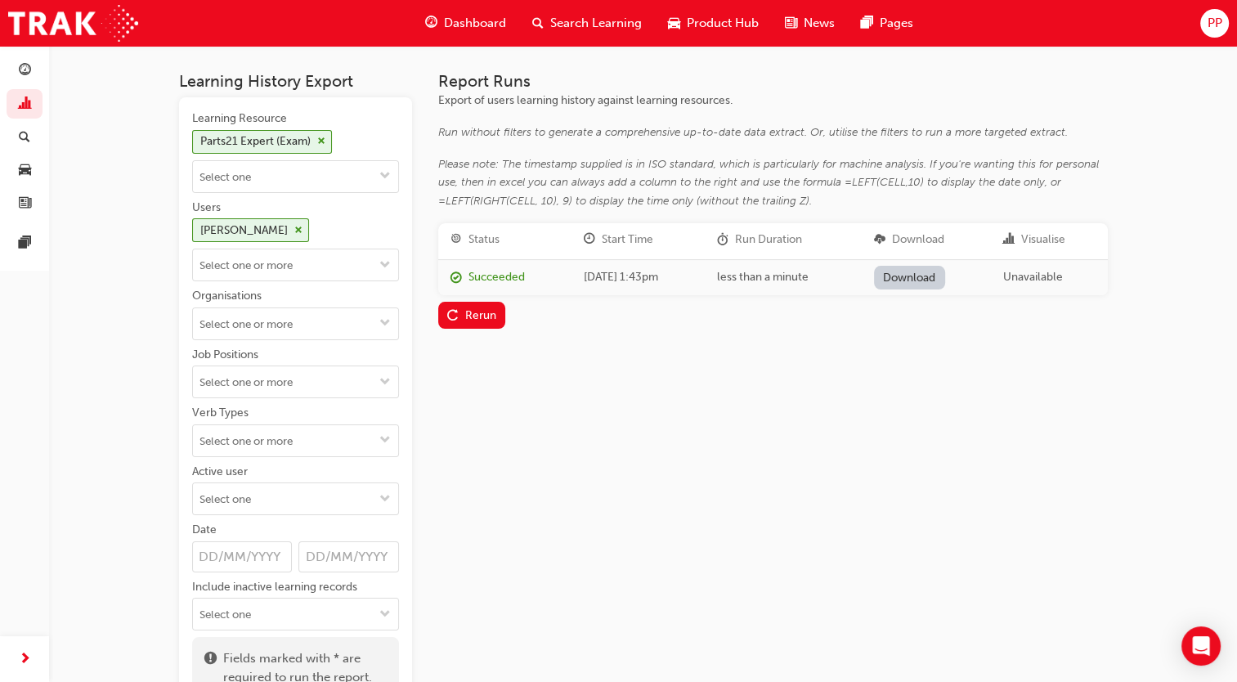
click at [935, 269] on link "Download" at bounding box center [909, 278] width 71 height 24
click at [20, 114] on link "button" at bounding box center [25, 104] width 36 height 30
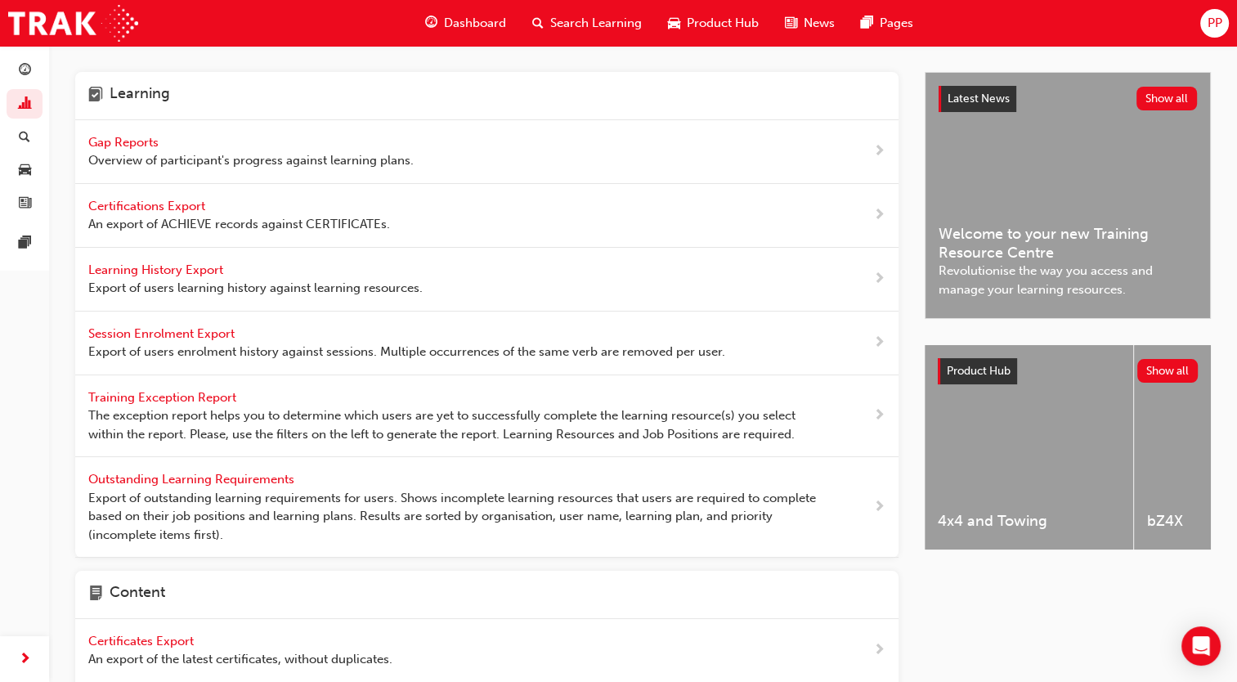
click at [141, 207] on span "Certifications Export" at bounding box center [148, 206] width 120 height 15
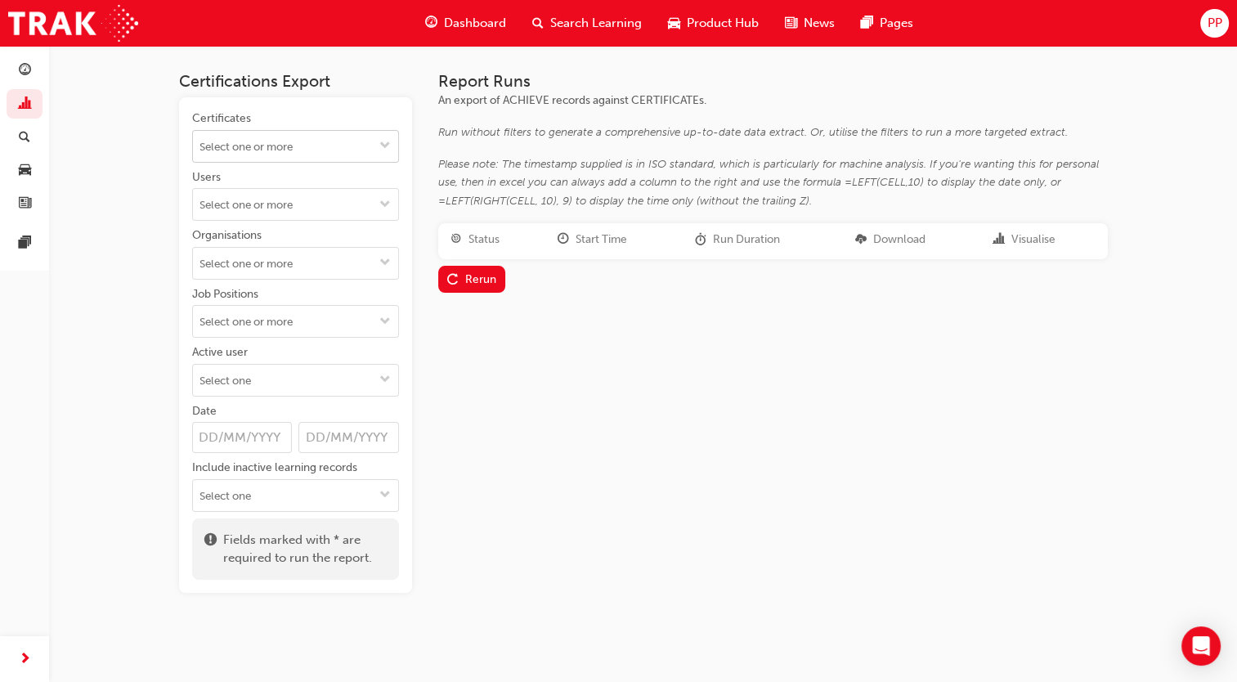
click at [229, 139] on input "Certificates" at bounding box center [295, 146] width 205 height 31
type input "parts21"
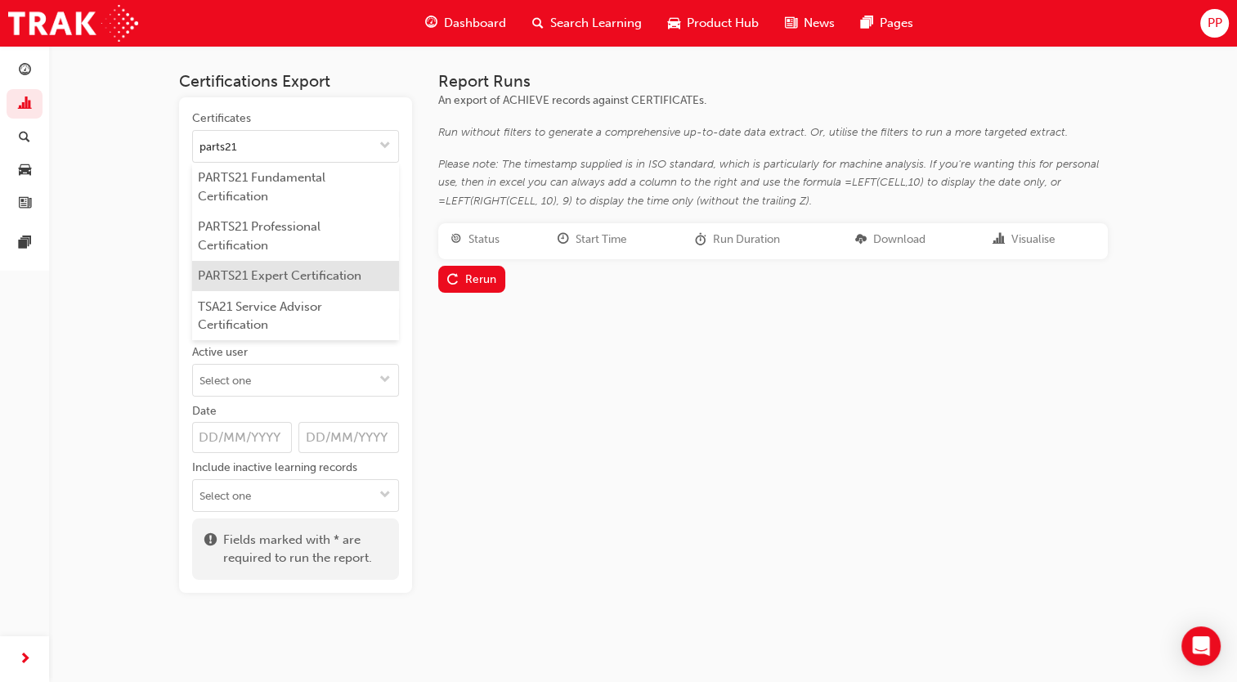
click at [262, 275] on li "PARTS21 Expert Certification" at bounding box center [295, 276] width 207 height 31
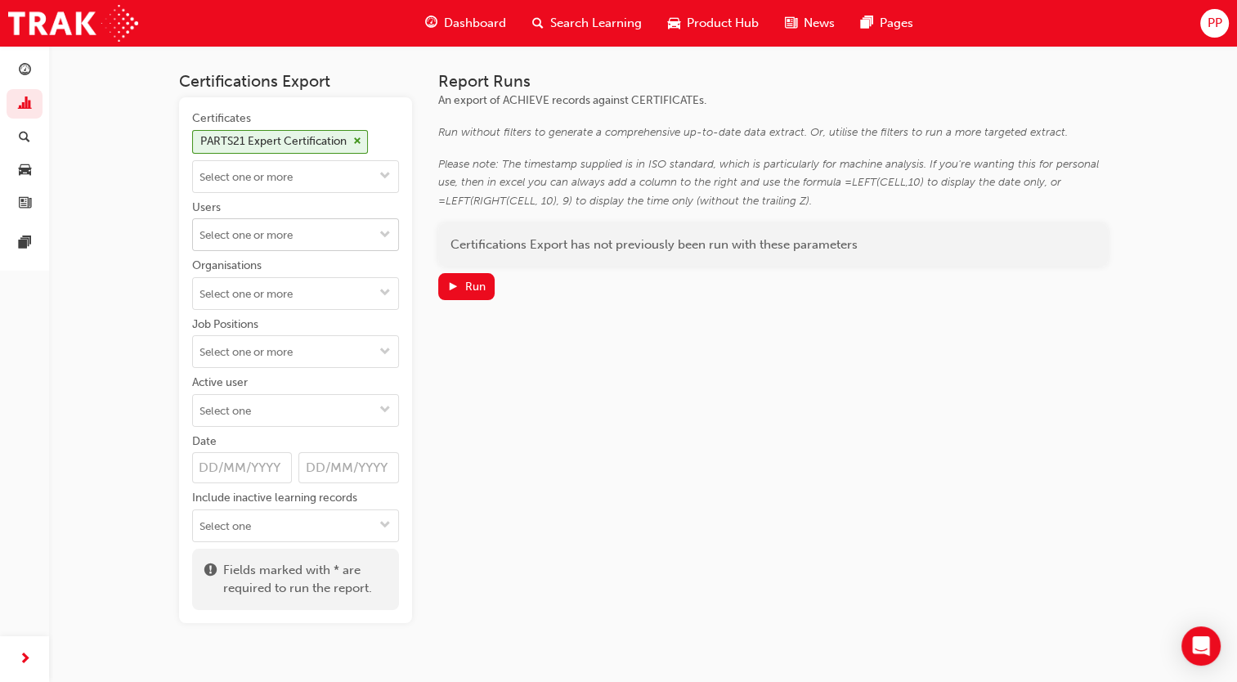
click at [310, 240] on input "Users" at bounding box center [295, 234] width 205 height 31
type input "[PERSON_NAME]"
click at [302, 257] on li "[PERSON_NAME]" at bounding box center [295, 266] width 207 height 31
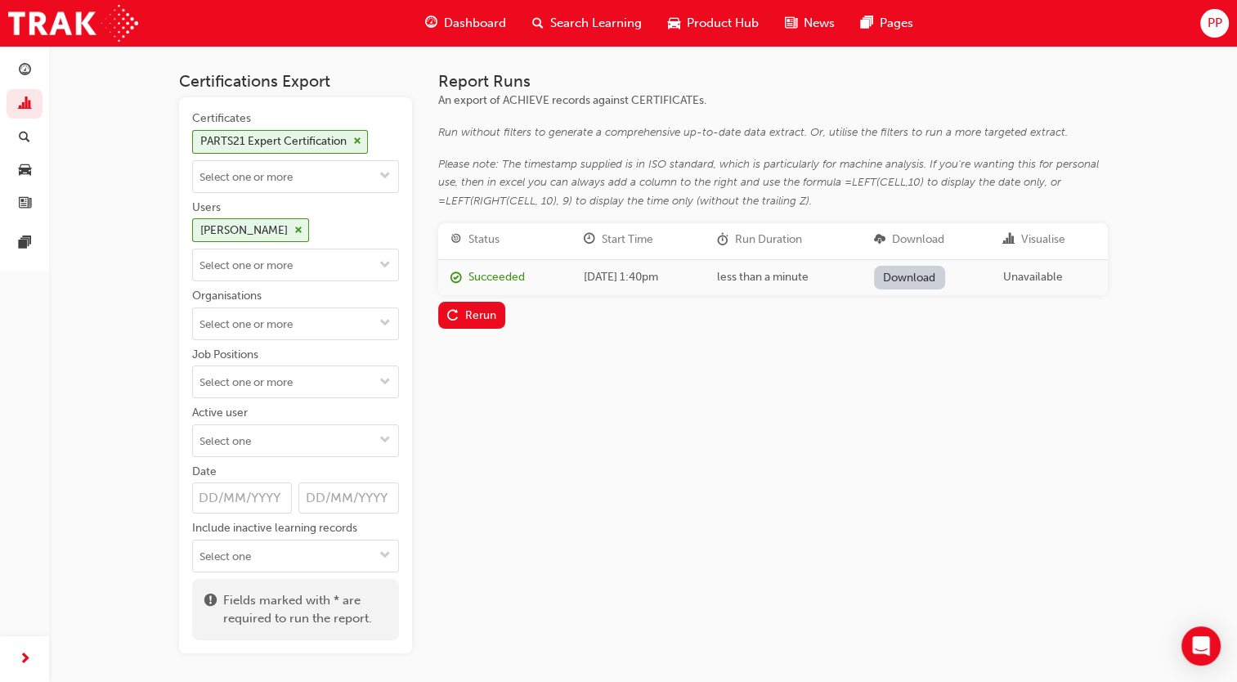
click at [927, 293] on div "Status Start Time Run Duration Download Visualise Succeeded [DATE] 1:40pm less …" at bounding box center [772, 275] width 669 height 105
click at [931, 283] on link "Download" at bounding box center [909, 278] width 71 height 24
